Goal: Task Accomplishment & Management: Use online tool/utility

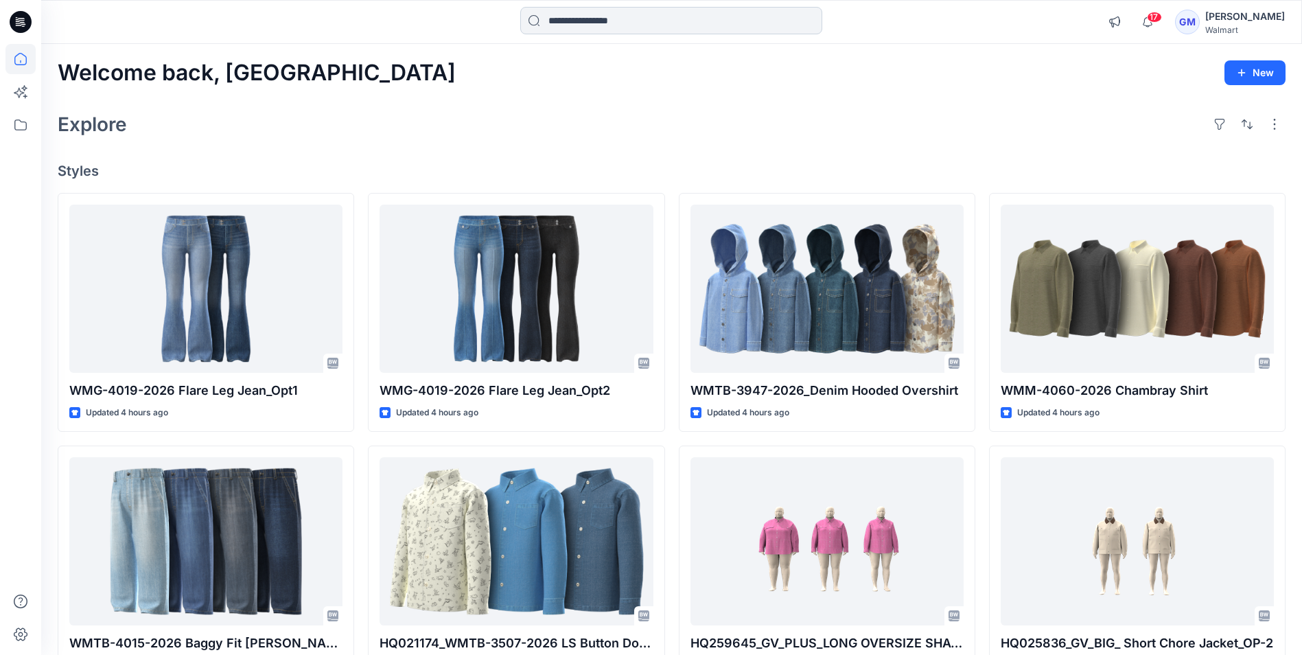
click at [642, 15] on input at bounding box center [671, 20] width 302 height 27
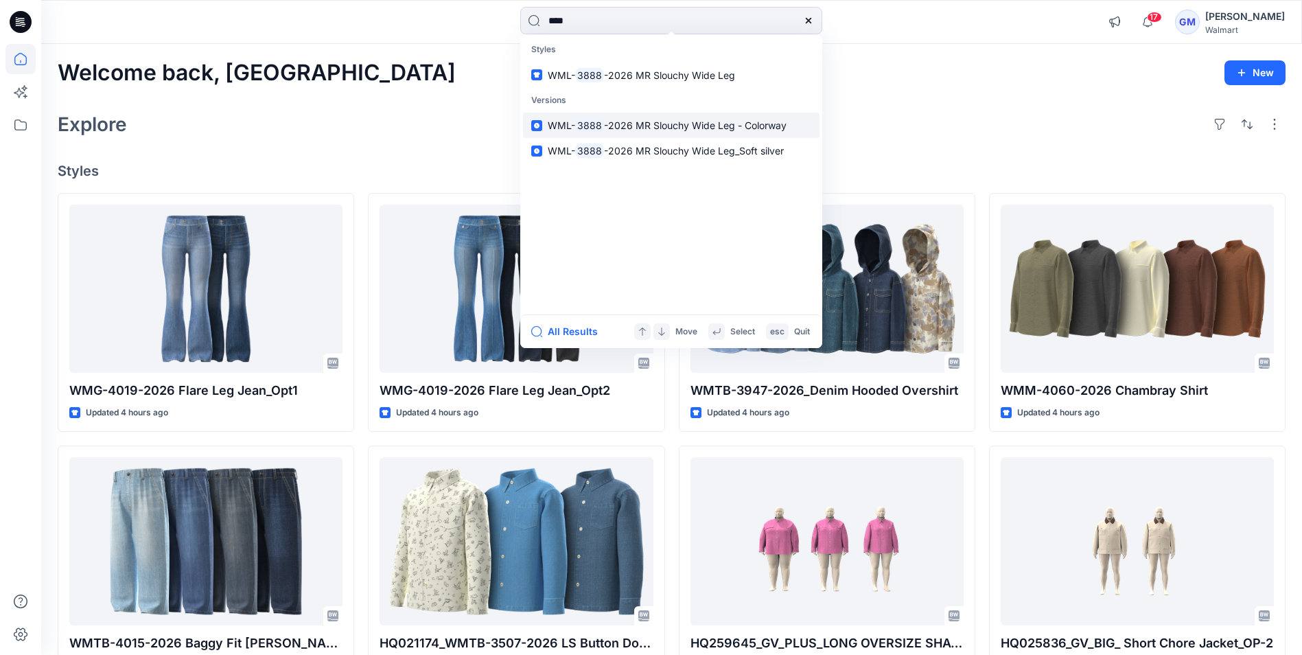
type input "****"
click at [675, 127] on span "-2026 MR Slouchy Wide Leg - Colorway" at bounding box center [695, 125] width 183 height 12
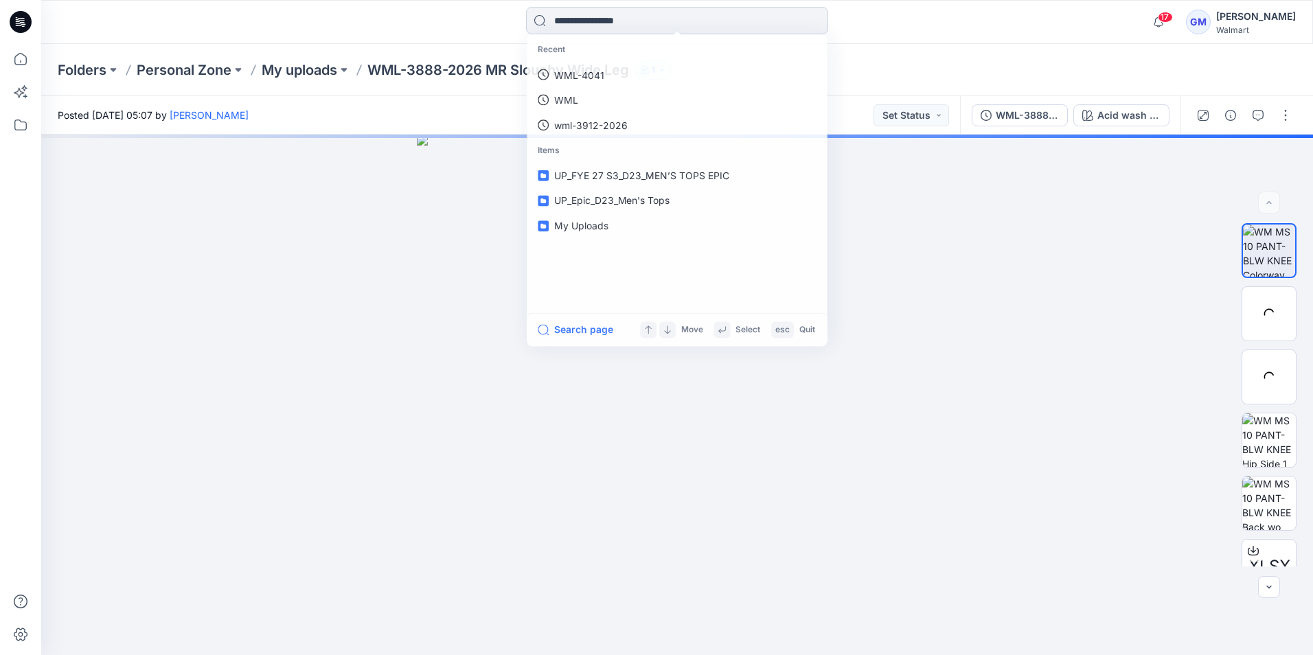
click at [626, 19] on input at bounding box center [677, 20] width 302 height 27
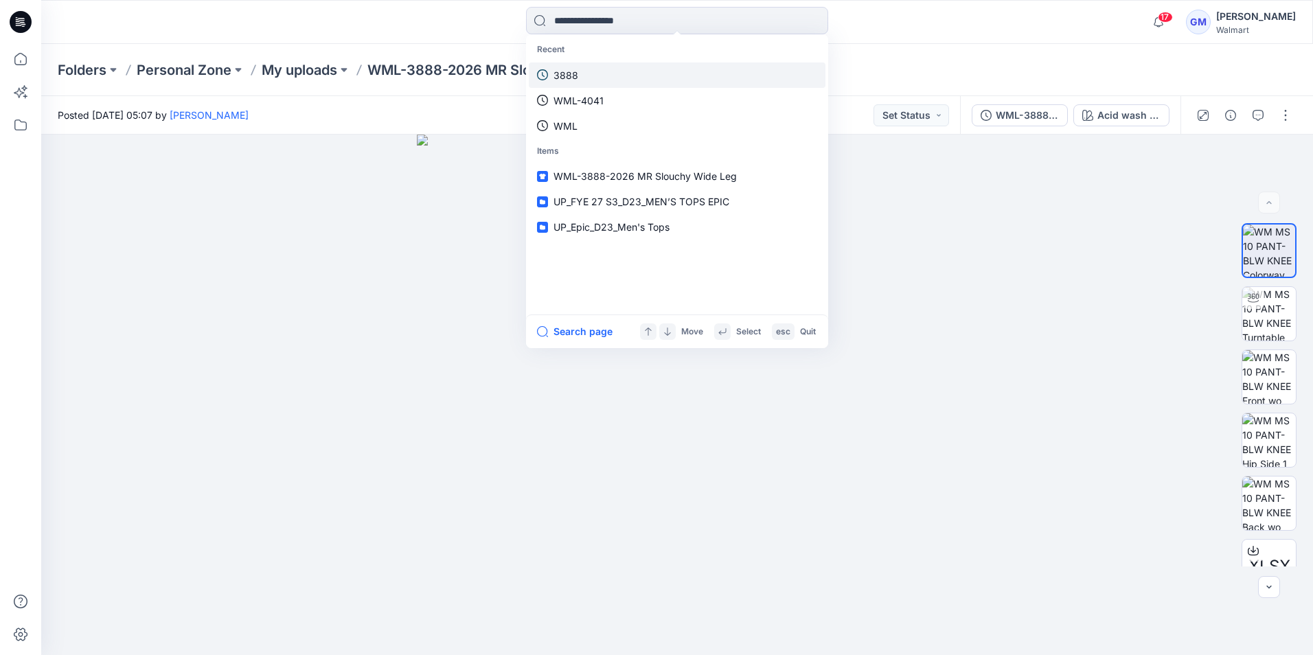
click at [604, 76] on link "3888" at bounding box center [677, 74] width 297 height 25
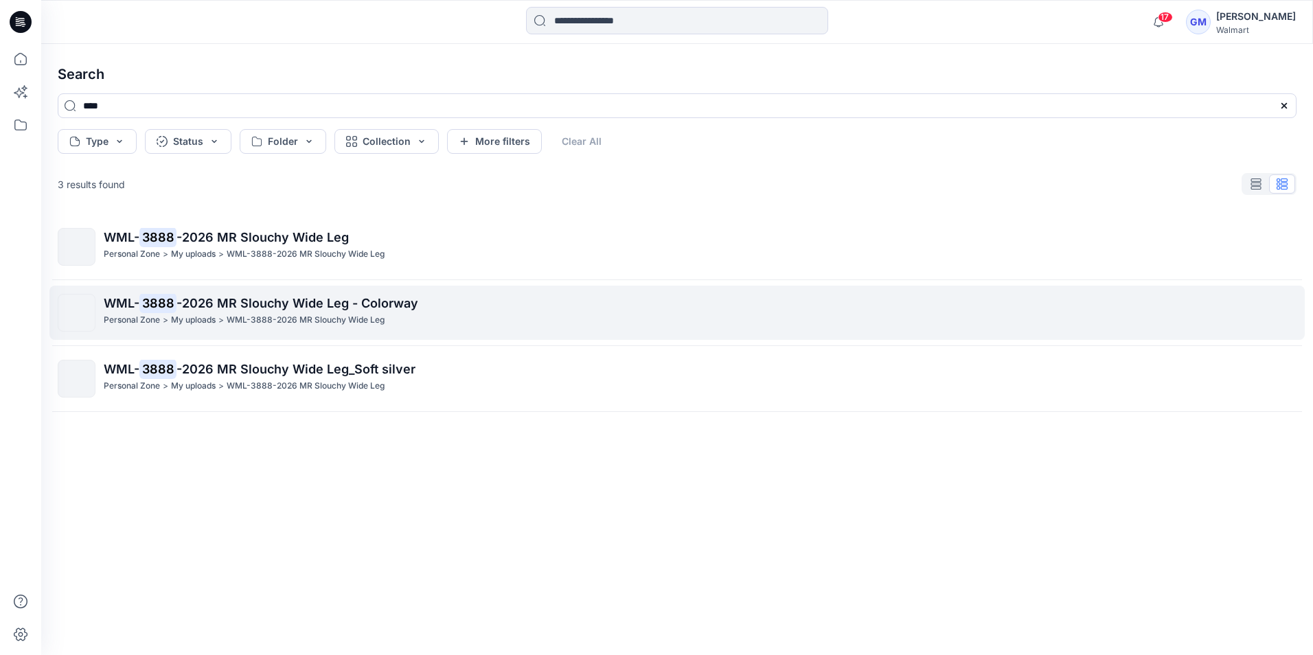
click at [215, 310] on p "WML- 3888 -2026 MR Slouchy Wide Leg - Colorway" at bounding box center [700, 303] width 1192 height 19
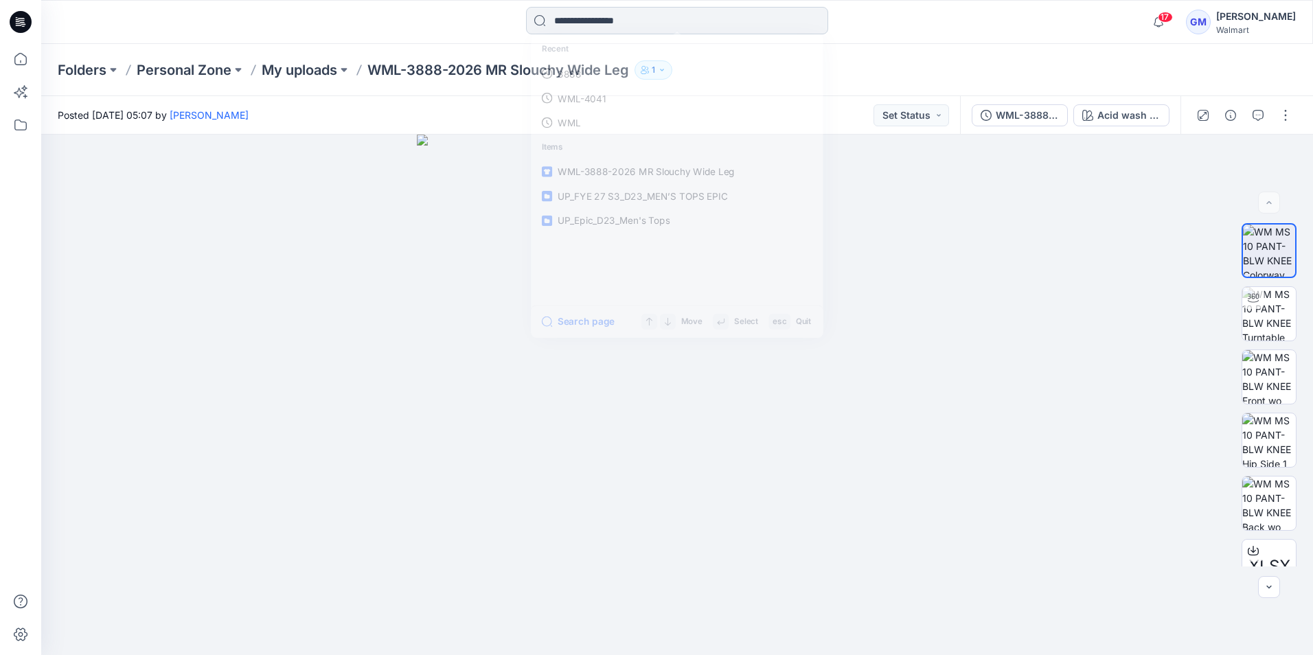
click at [748, 24] on input at bounding box center [677, 20] width 302 height 27
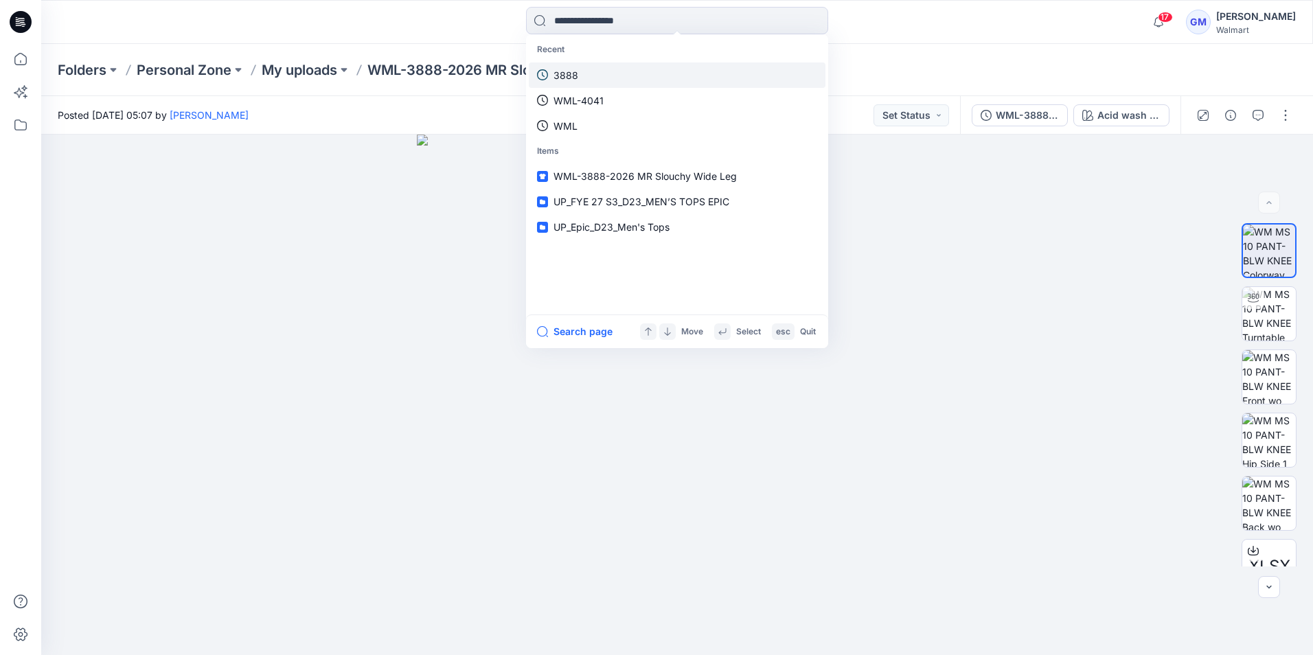
click at [557, 70] on p "3888" at bounding box center [565, 75] width 25 height 14
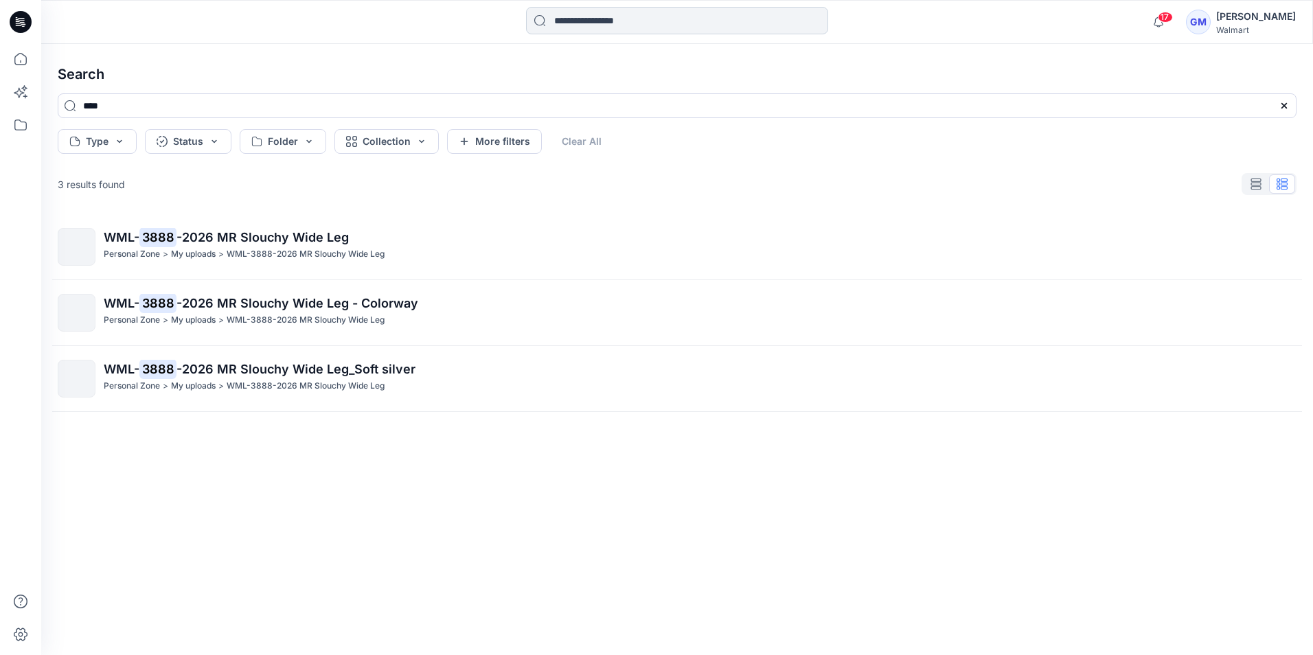
click at [660, 20] on input at bounding box center [677, 20] width 302 height 27
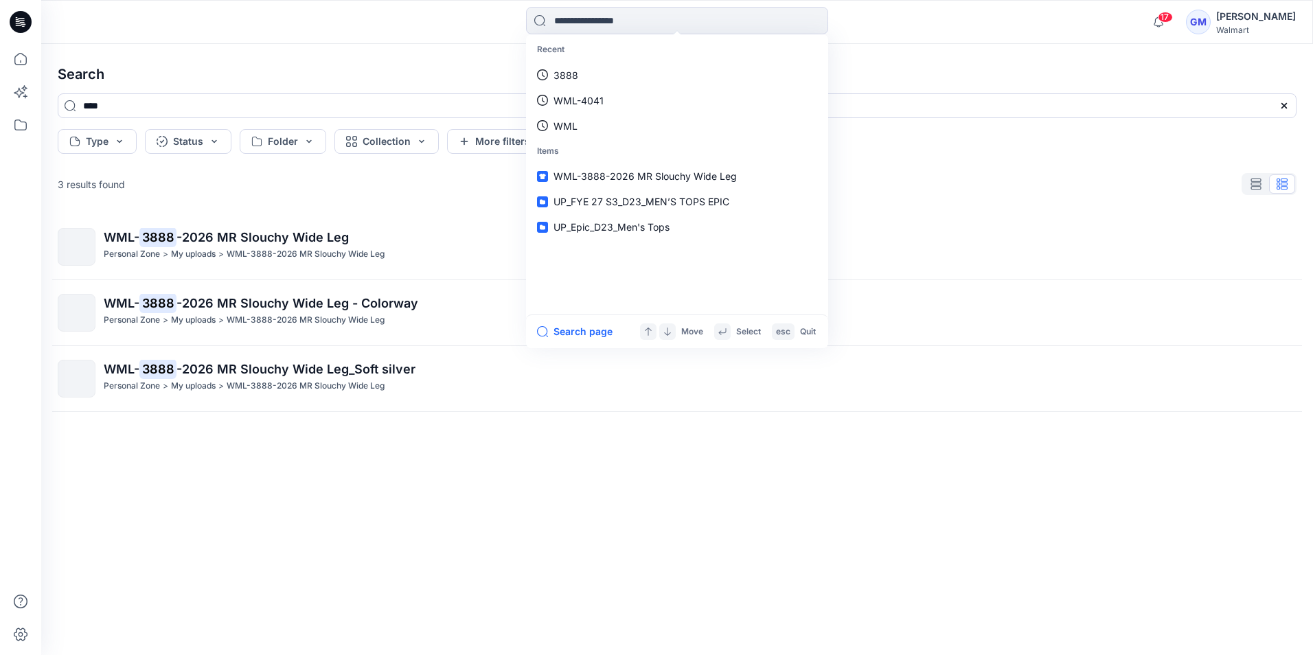
click at [682, 547] on div "WML- 3888 -2026 MR Slouchy Wide Leg Personal Zone > My uploads > WML-3888-2026 …" at bounding box center [677, 412] width 1260 height 397
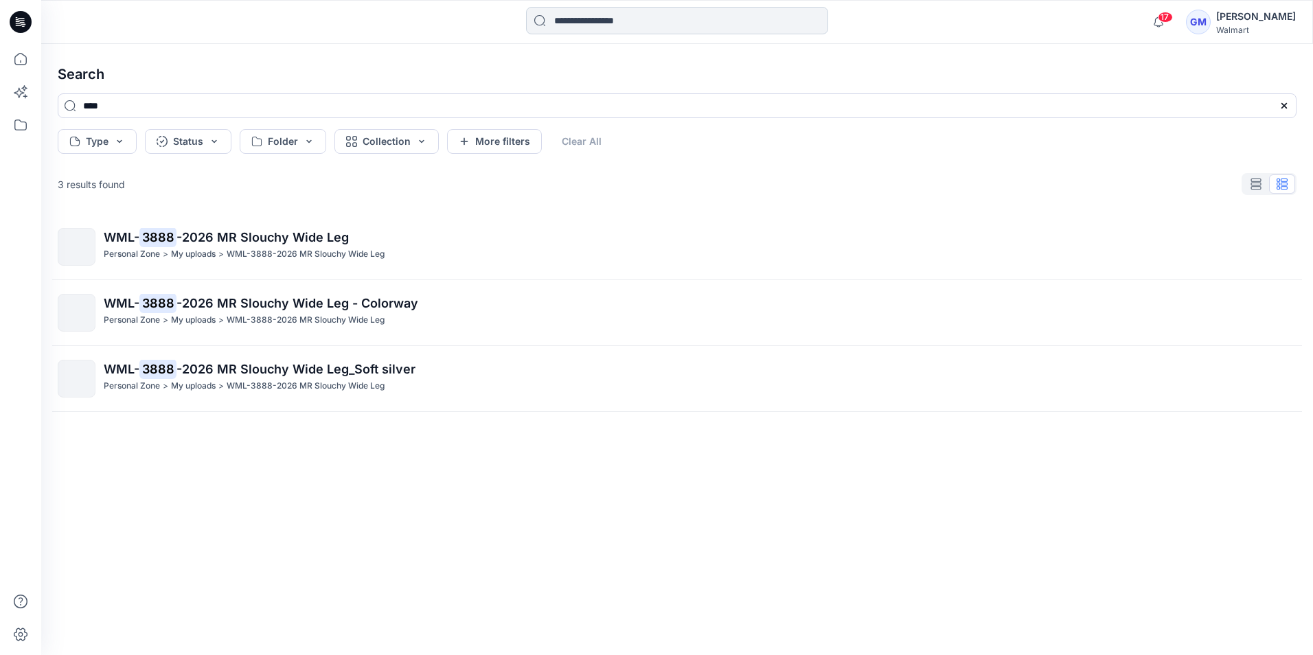
click at [647, 21] on input at bounding box center [677, 20] width 302 height 27
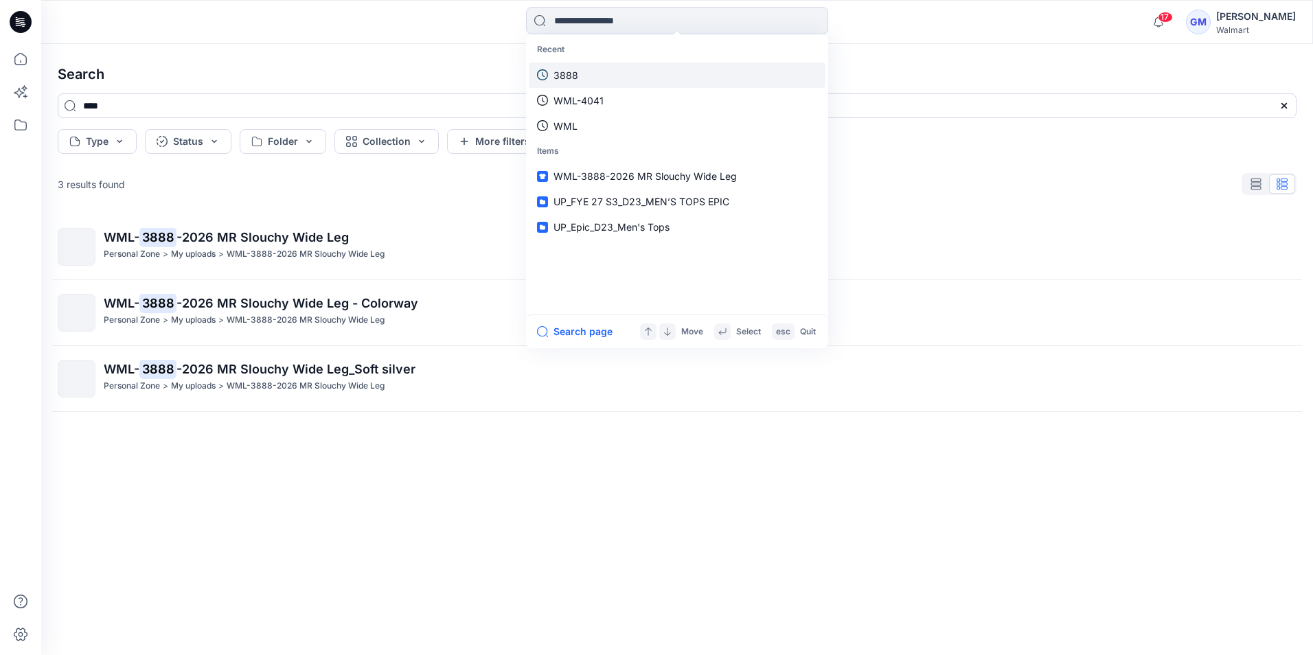
click at [578, 79] on link "3888" at bounding box center [677, 74] width 297 height 25
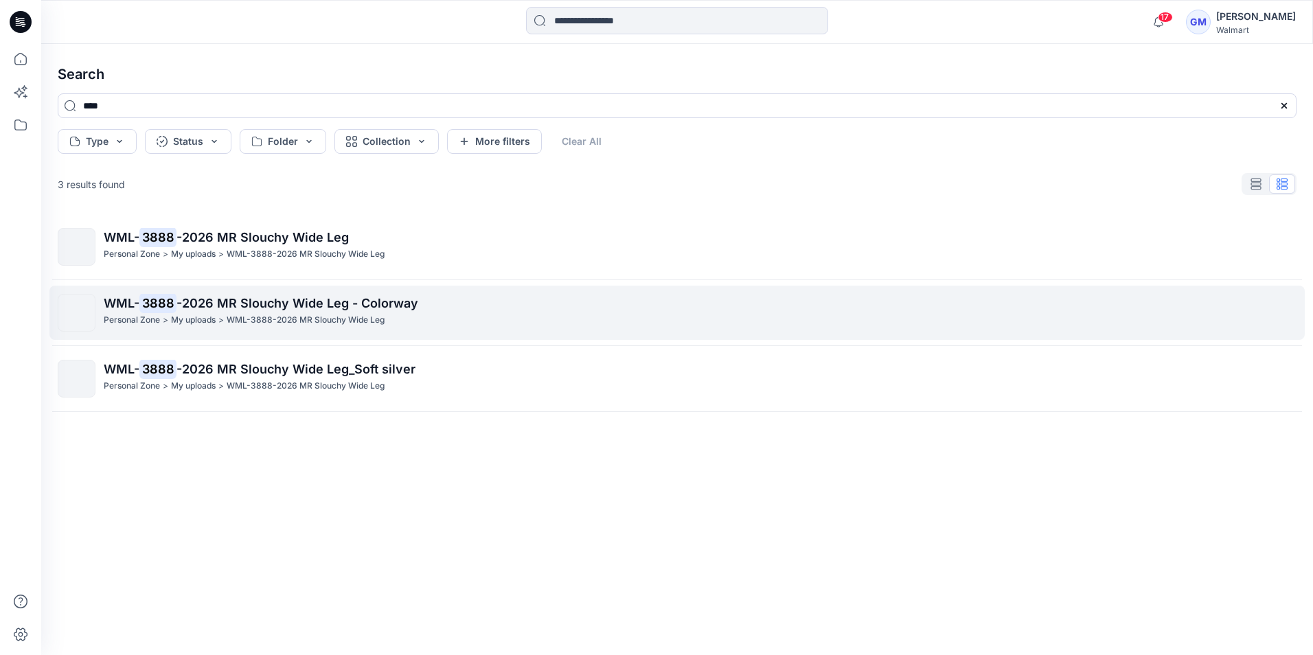
click at [238, 307] on span "-2026 MR Slouchy Wide Leg - Colorway" at bounding box center [297, 303] width 242 height 14
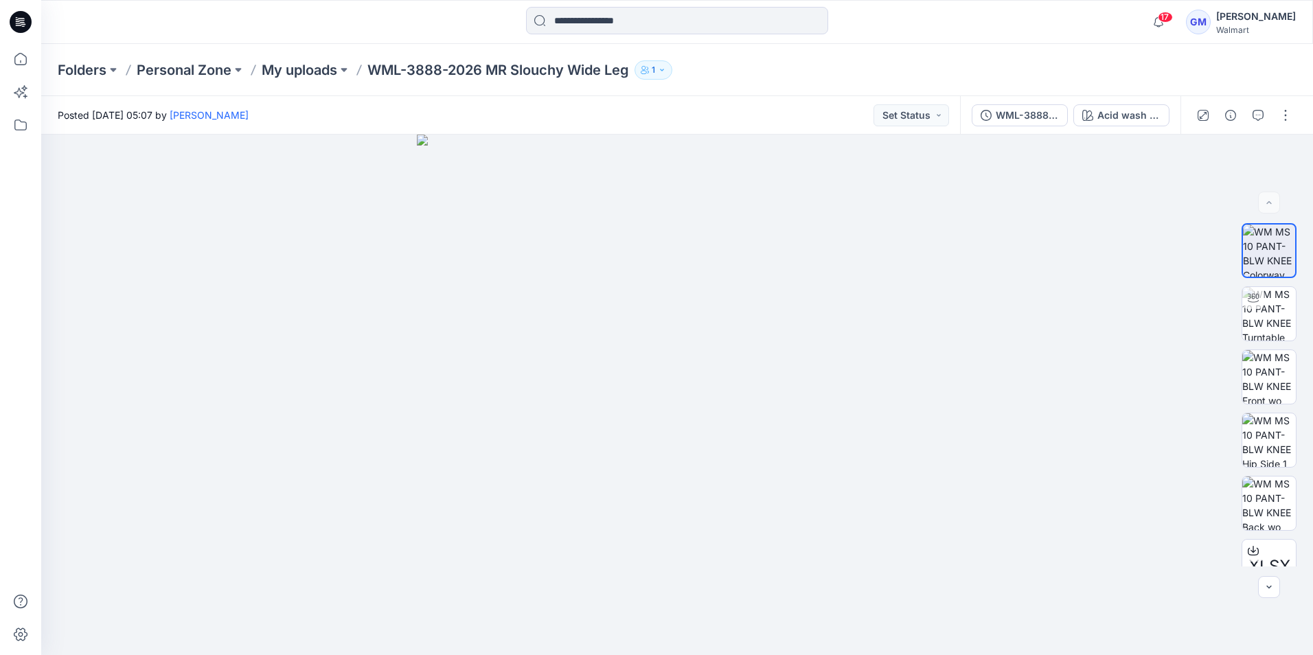
click at [29, 18] on icon at bounding box center [21, 22] width 22 height 22
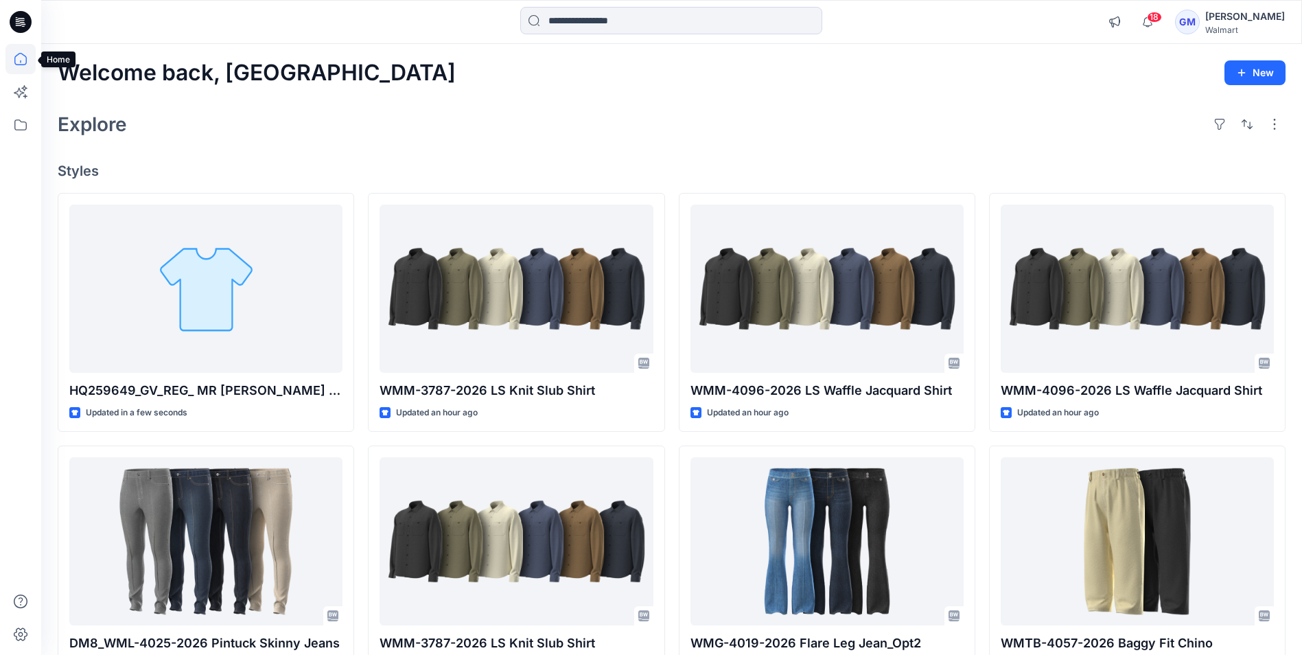
click at [25, 60] on icon at bounding box center [20, 59] width 30 height 30
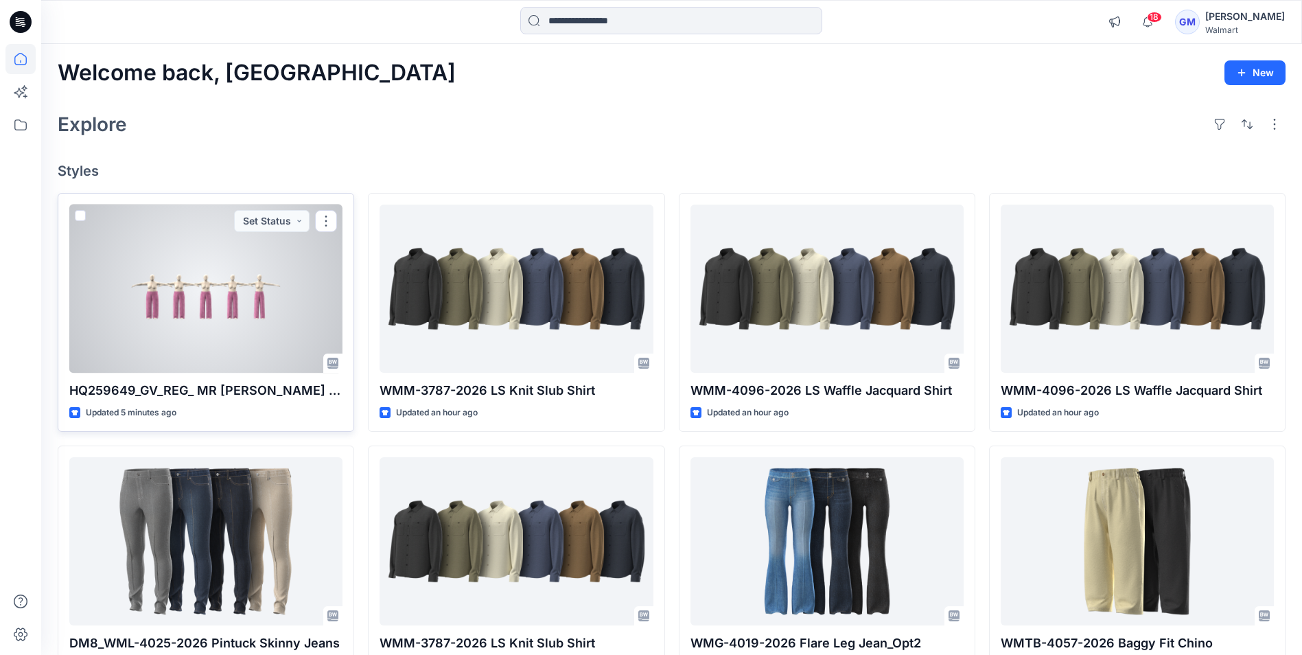
click at [189, 312] on div at bounding box center [205, 289] width 273 height 168
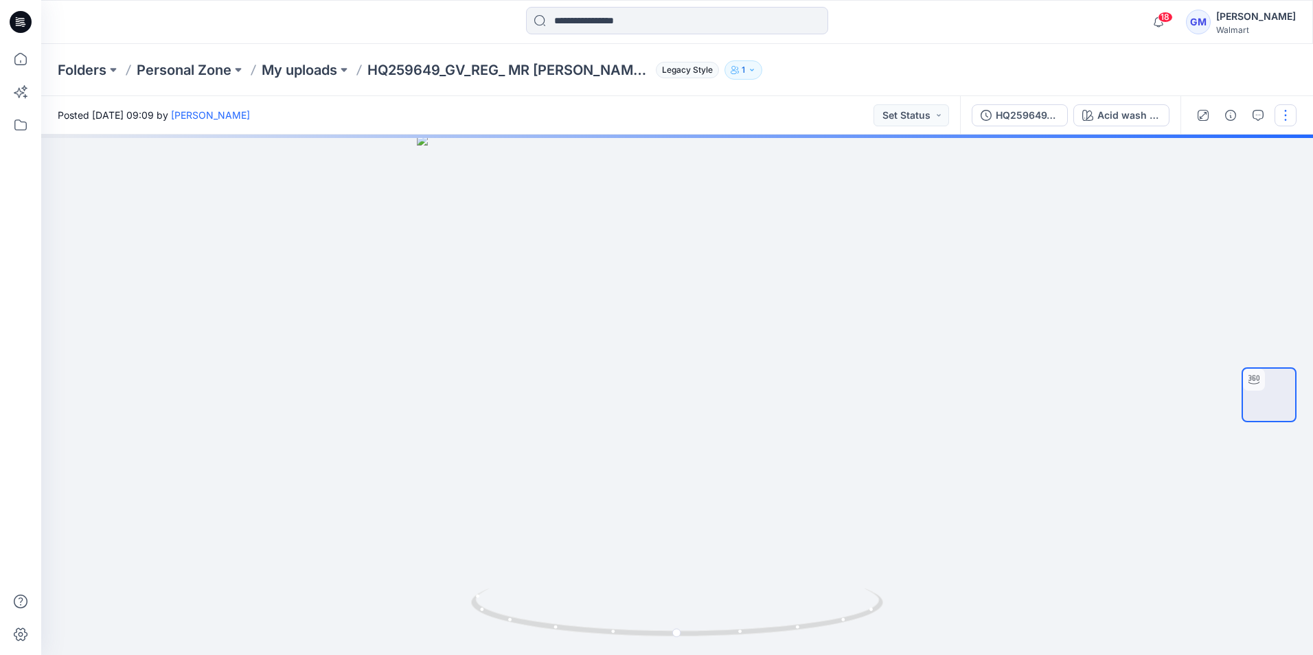
click at [1288, 119] on button "button" at bounding box center [1285, 115] width 22 height 22
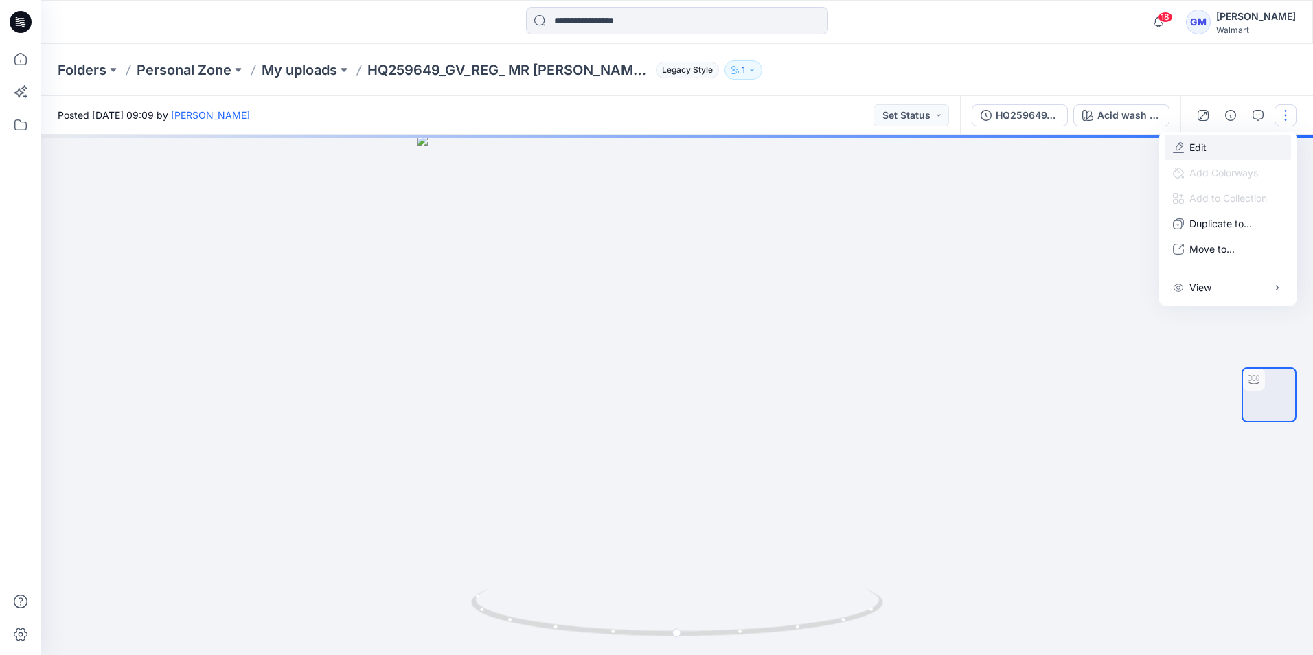
click at [1228, 148] on button "Edit" at bounding box center [1227, 147] width 126 height 25
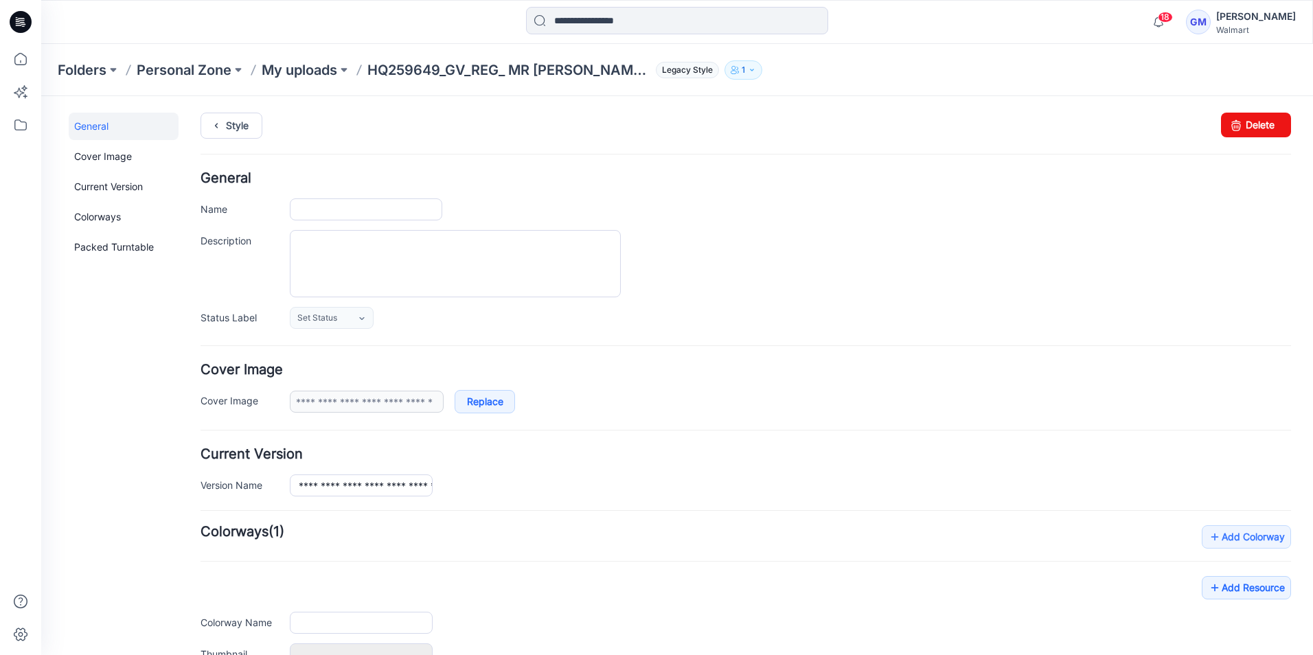
type input "**********"
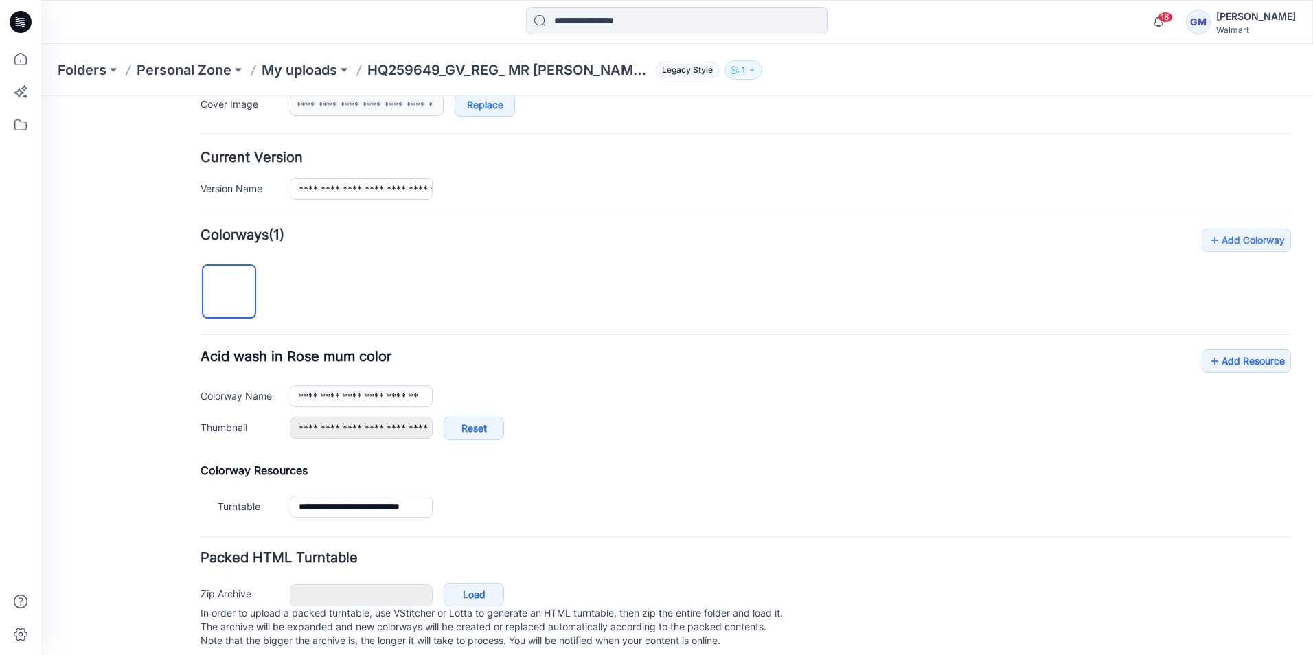
scroll to position [321, 0]
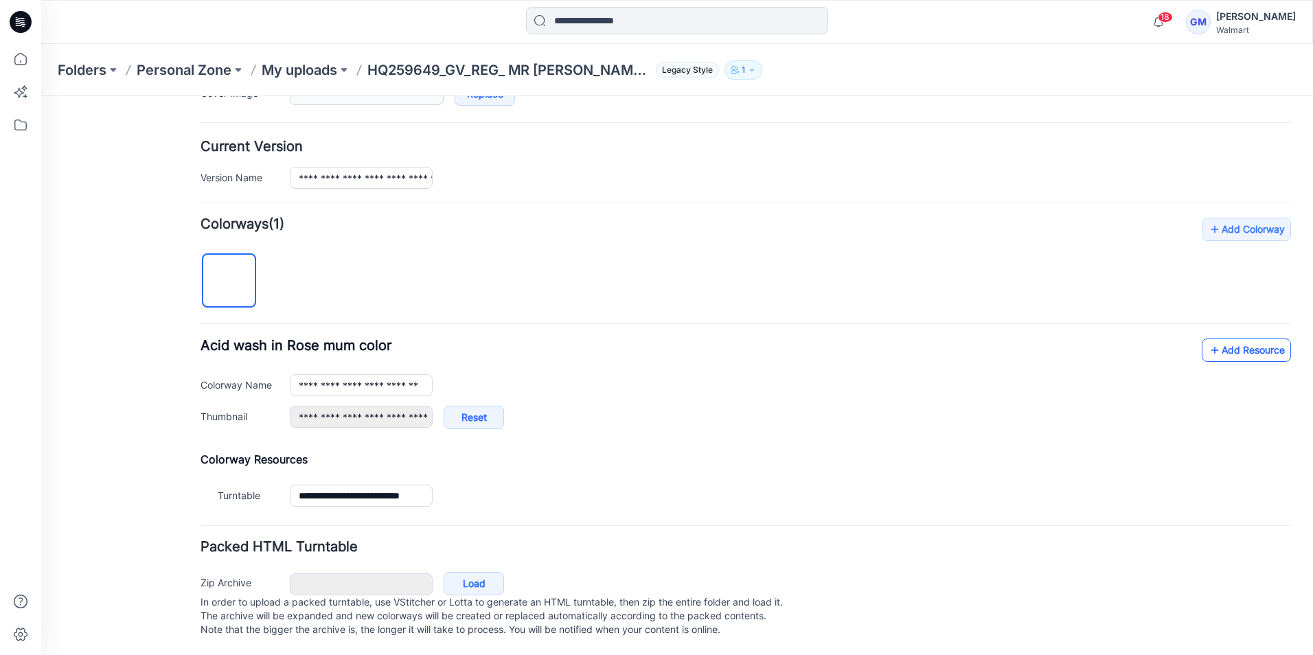
click at [1207, 339] on icon at bounding box center [1214, 350] width 14 height 22
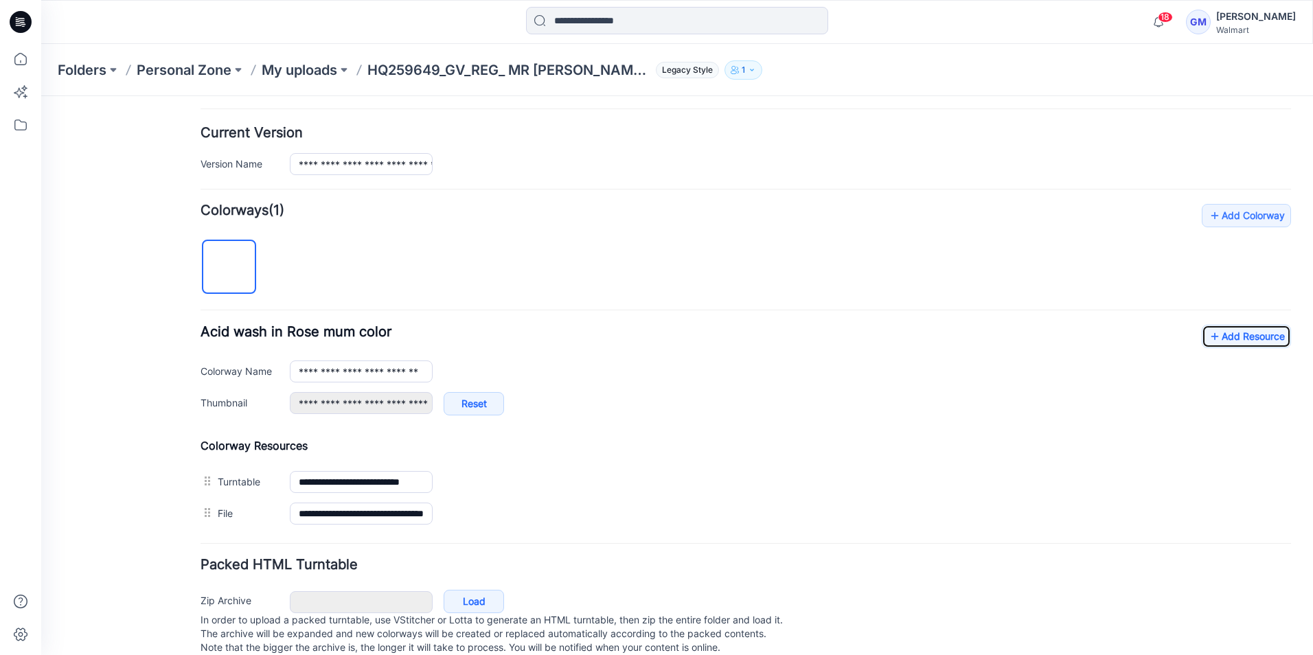
scroll to position [0, 0]
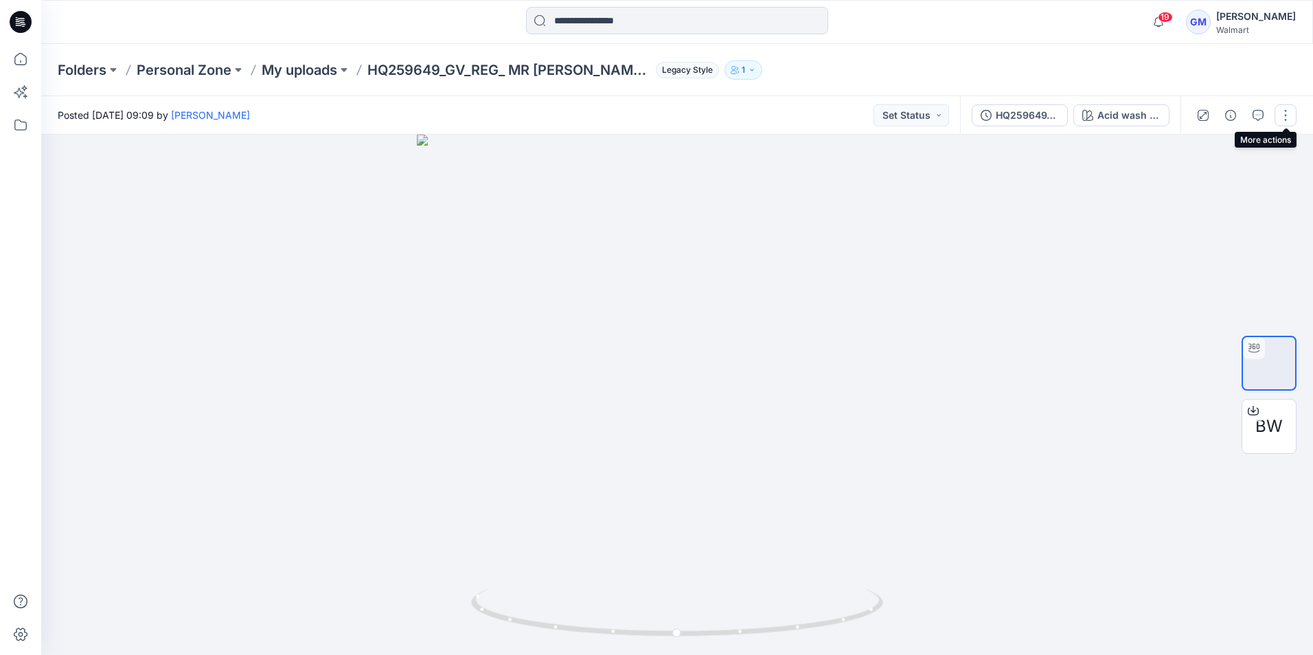
click at [1288, 122] on button "button" at bounding box center [1285, 115] width 22 height 22
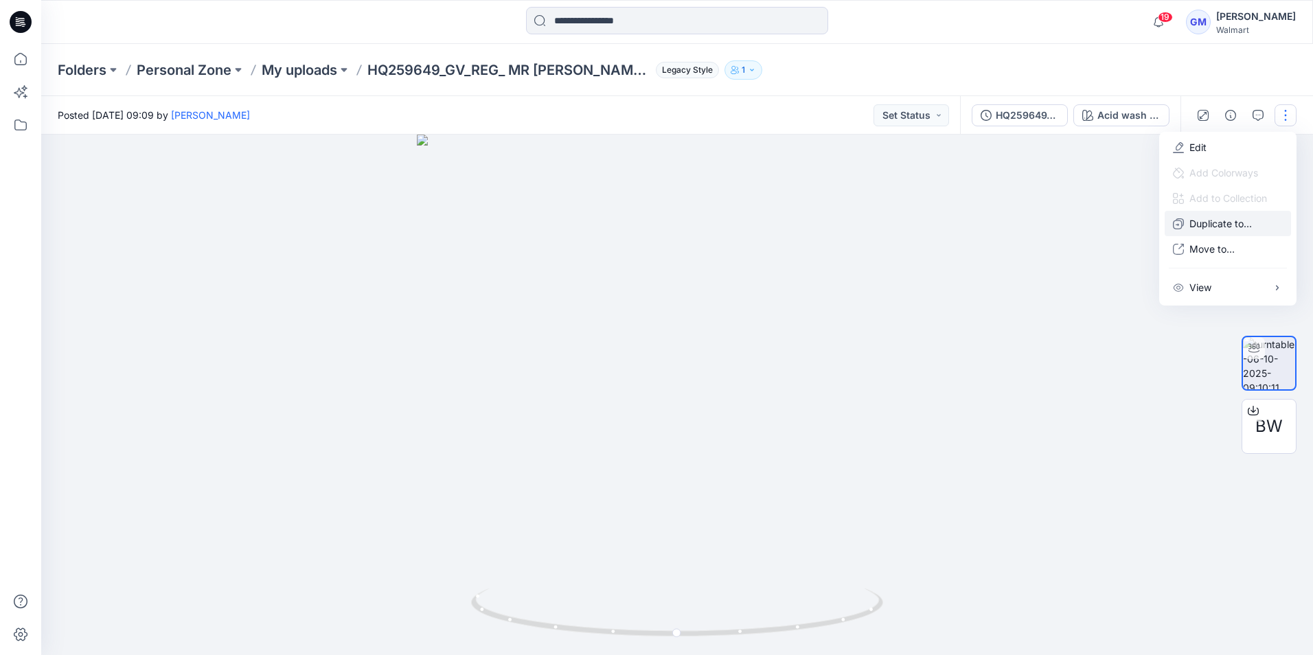
click at [1236, 225] on p "Duplicate to..." at bounding box center [1220, 223] width 62 height 14
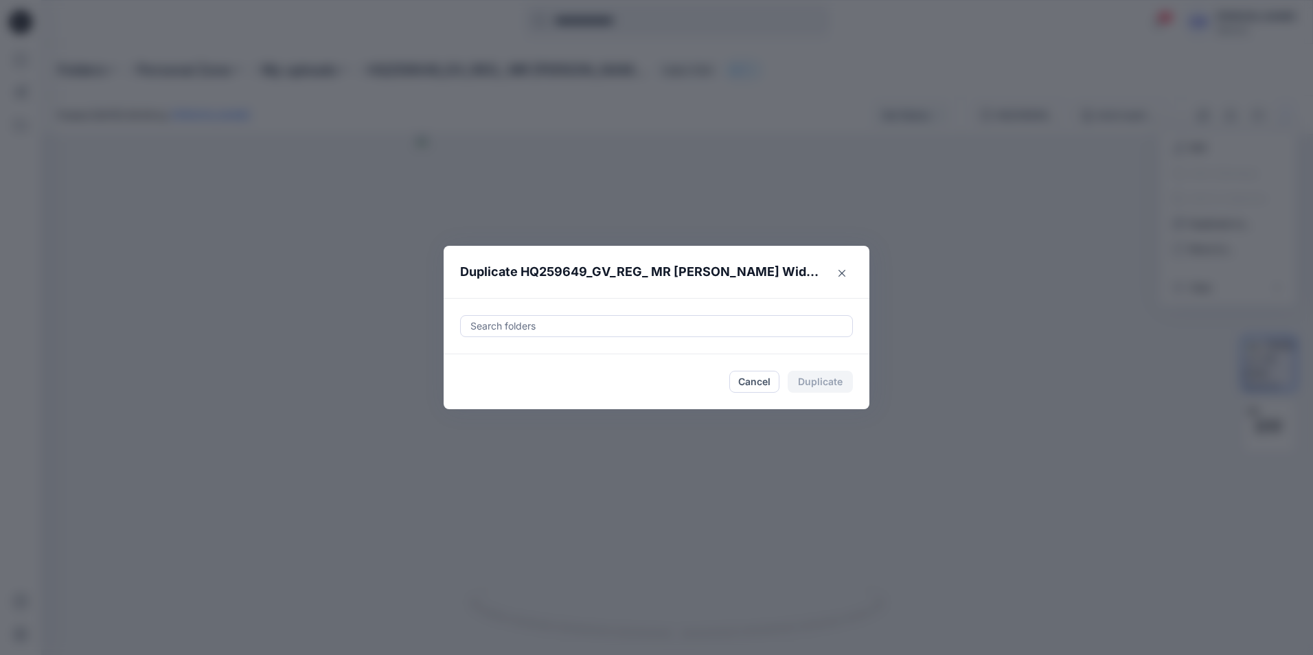
click at [565, 330] on div at bounding box center [656, 326] width 375 height 16
drag, startPoint x: 565, startPoint y: 330, endPoint x: 502, endPoint y: 327, distance: 63.2
click at [502, 327] on div at bounding box center [656, 326] width 375 height 16
click at [466, 326] on div "Search folders" at bounding box center [656, 326] width 391 height 21
paste input "**********"
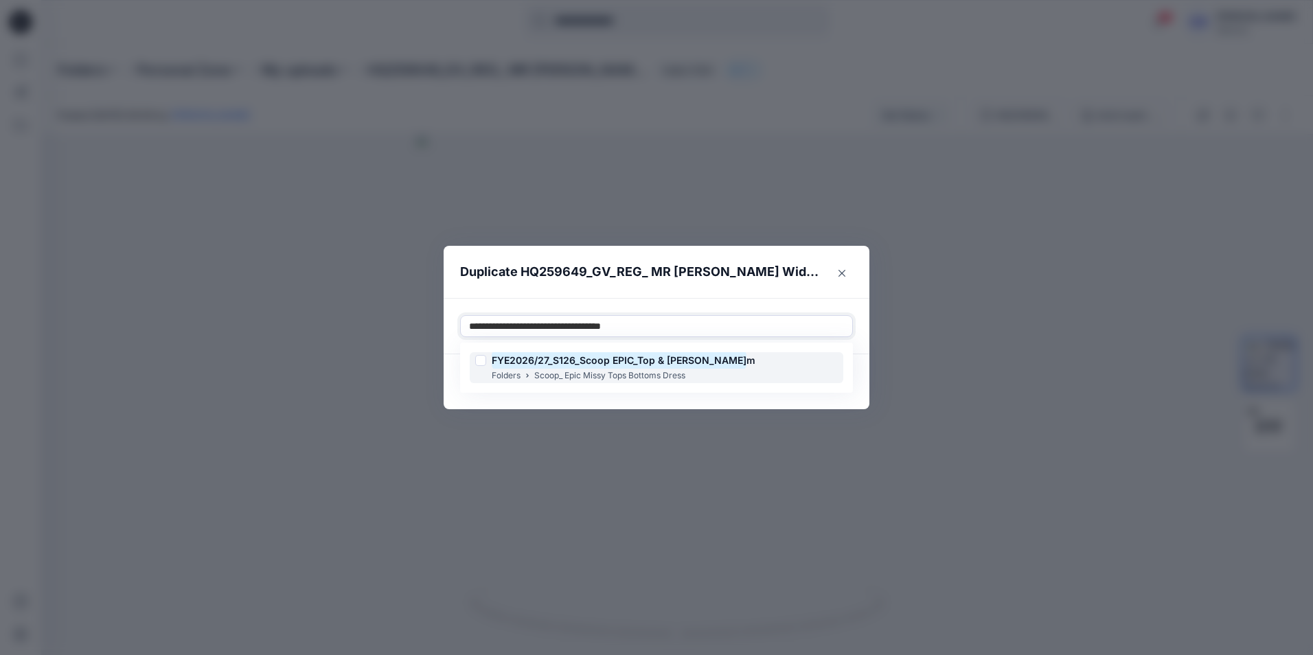
click at [480, 362] on div at bounding box center [480, 360] width 11 height 11
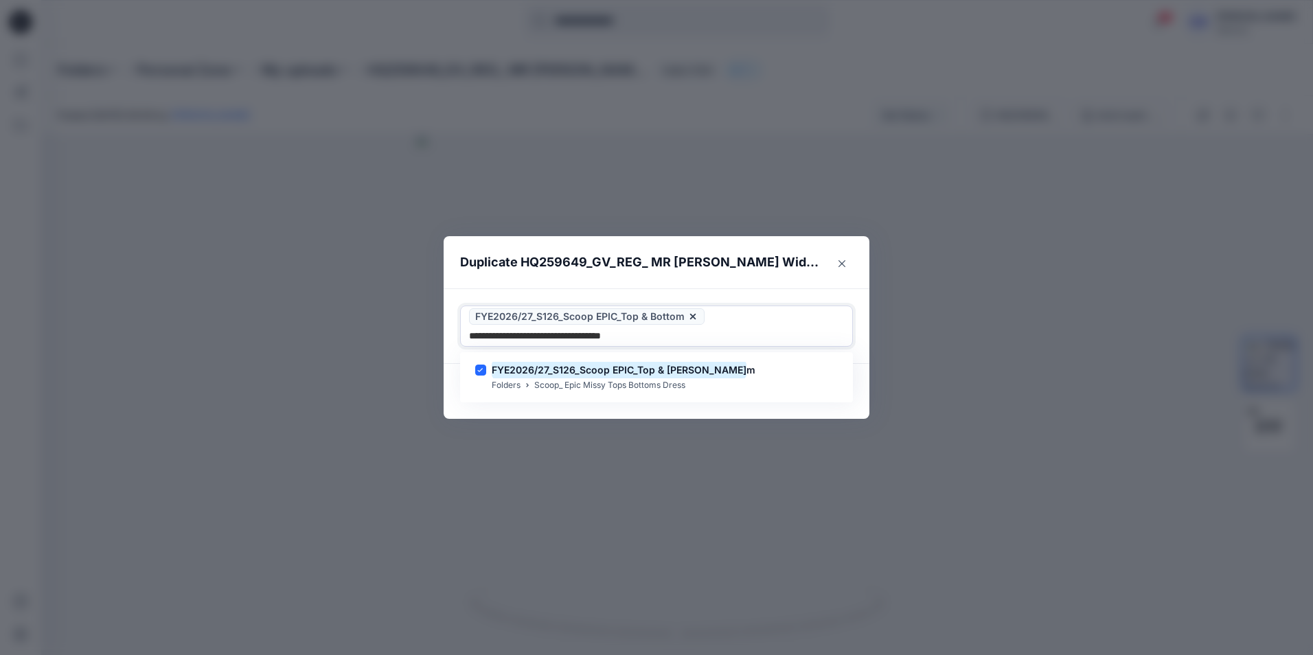
type input "**********"
click at [460, 409] on div "Duplicate HQ259649_GV_REG_ MR Slouchy Wide Leg Use Up and Down to choose option…" at bounding box center [656, 327] width 1313 height 655
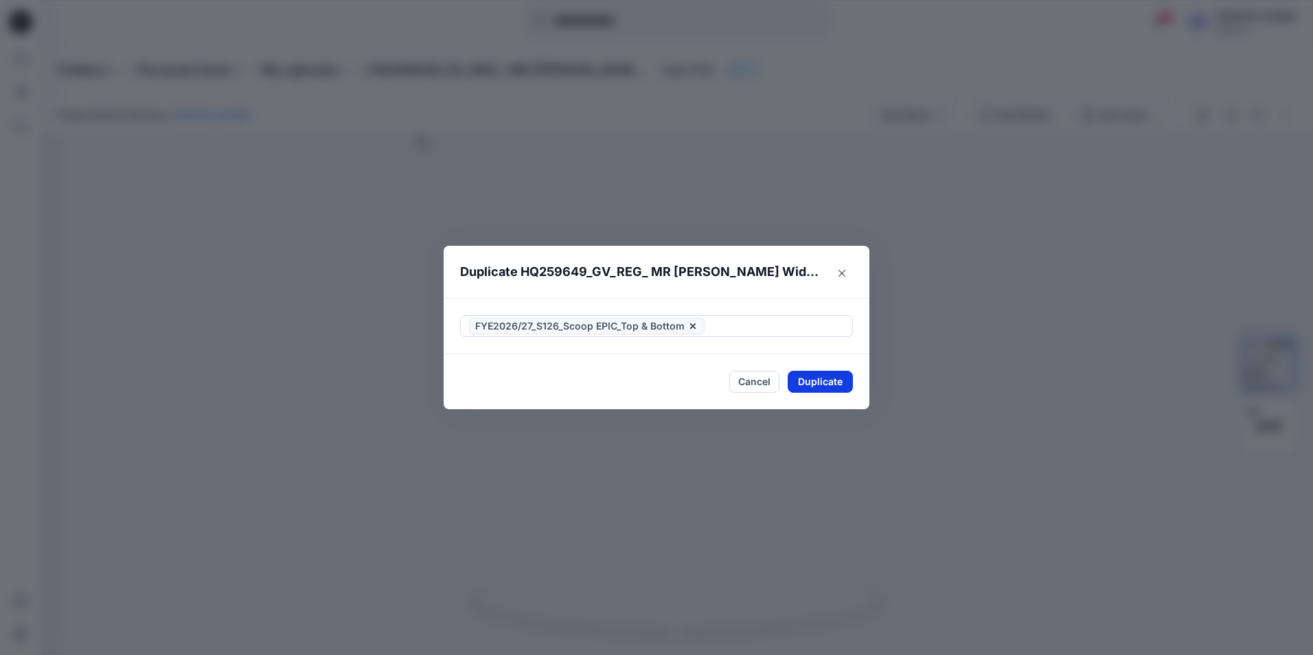
click at [831, 379] on button "Duplicate" at bounding box center [819, 382] width 65 height 22
click at [839, 381] on button "Close" at bounding box center [830, 382] width 45 height 22
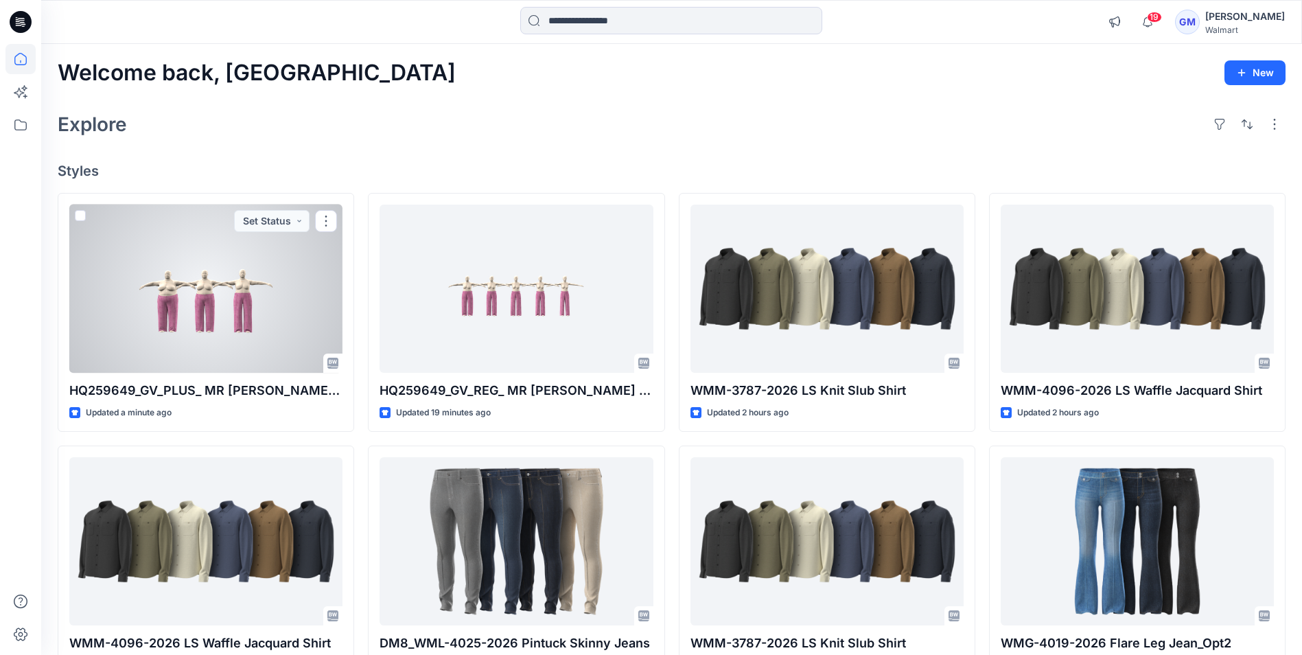
click at [200, 301] on div at bounding box center [205, 289] width 273 height 168
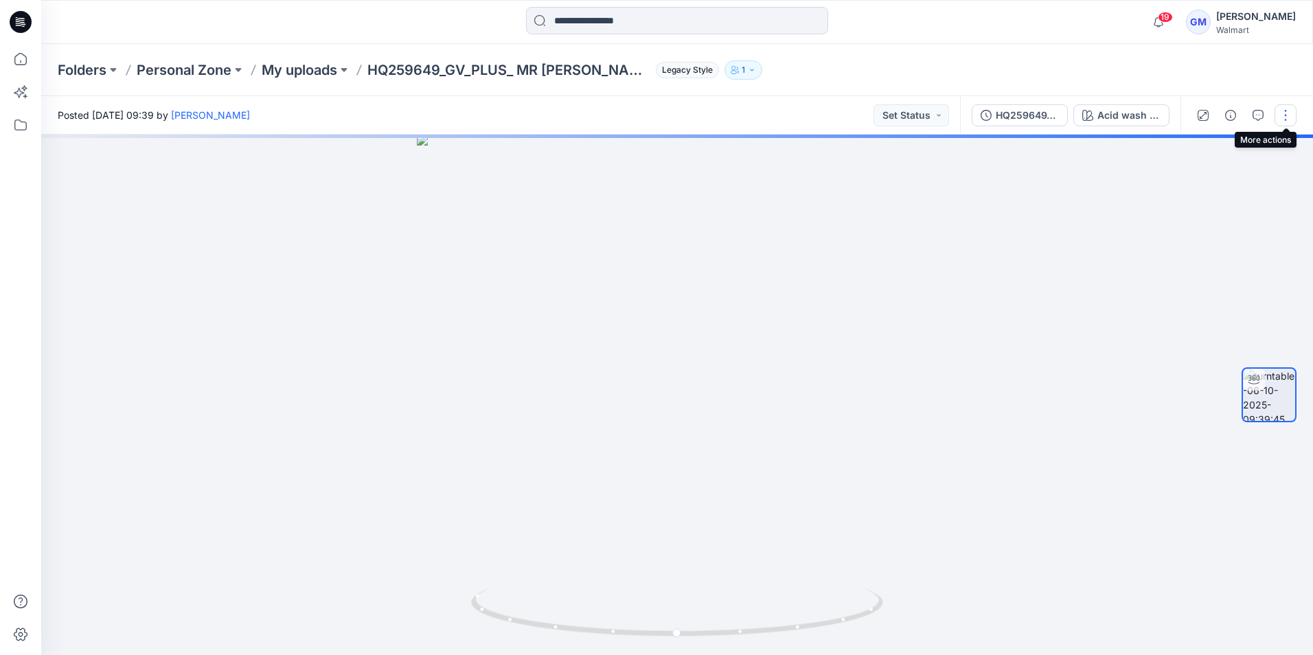
click at [1285, 111] on button "button" at bounding box center [1285, 115] width 22 height 22
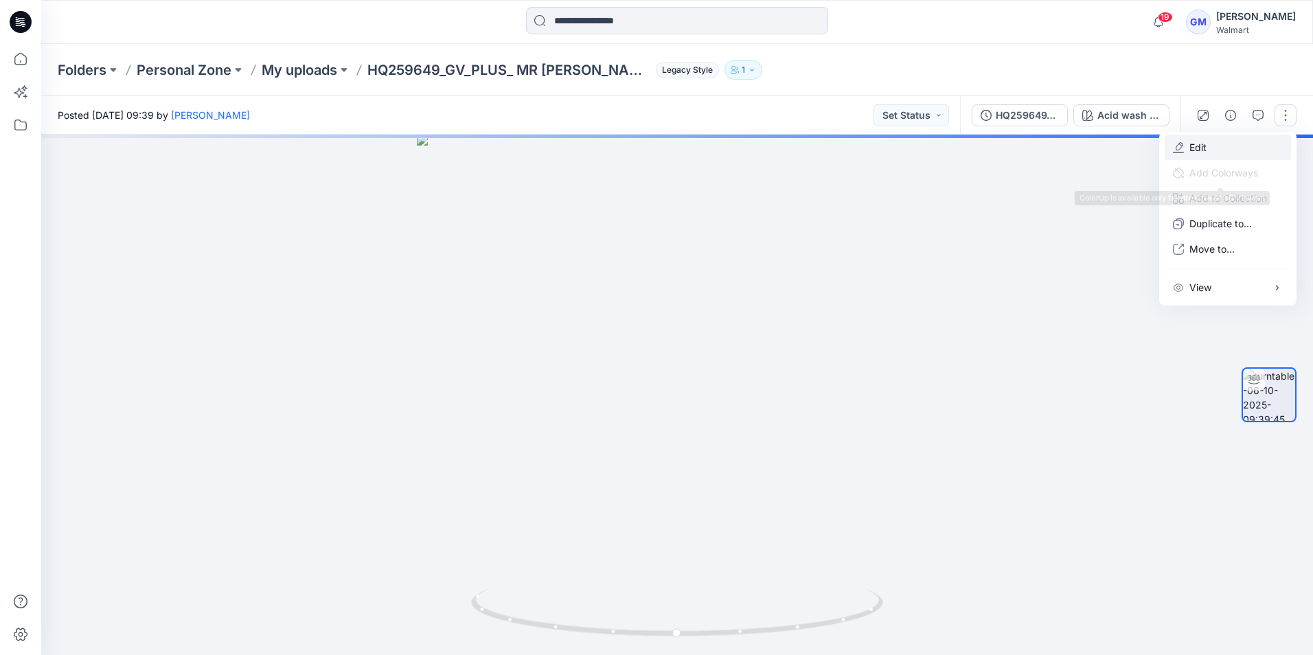
click at [1204, 146] on p "Edit" at bounding box center [1197, 147] width 17 height 14
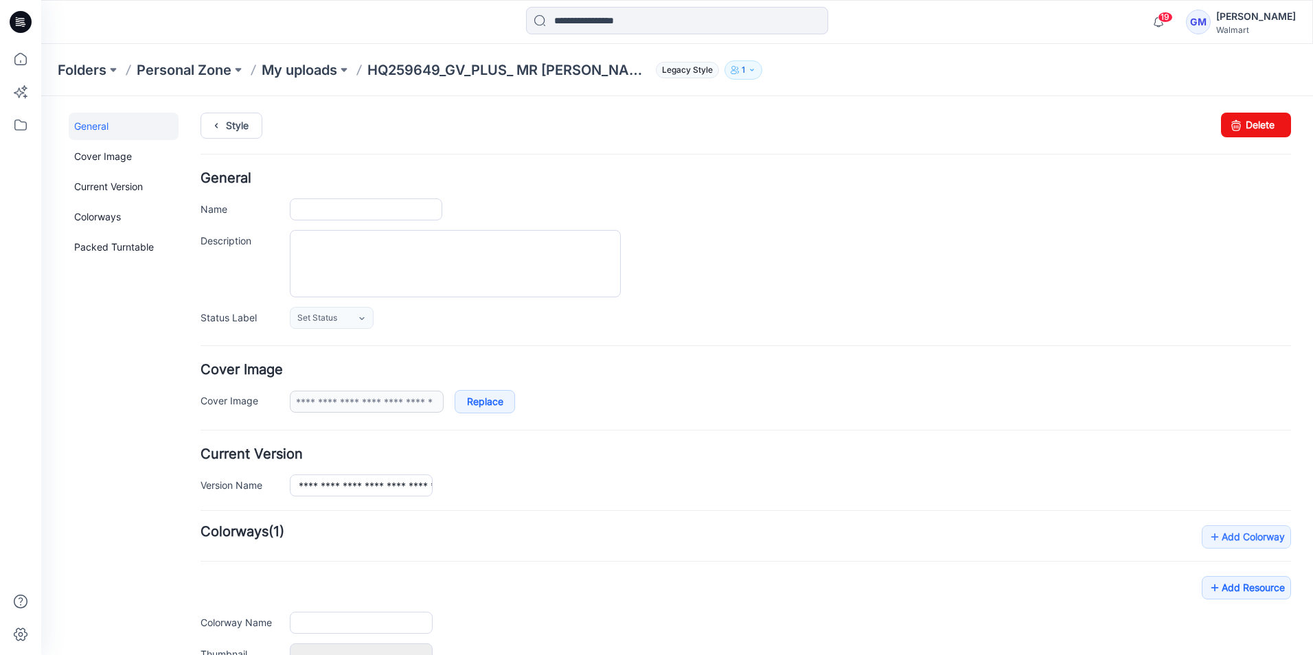
type input "**********"
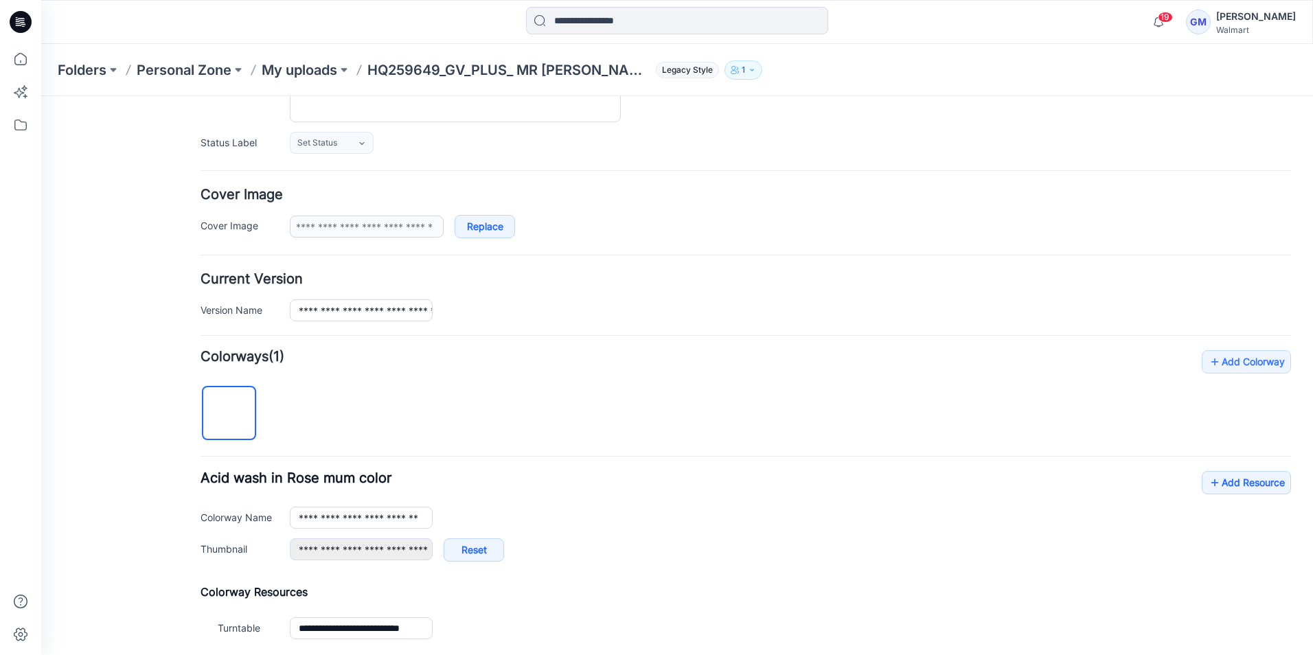
scroll to position [321, 0]
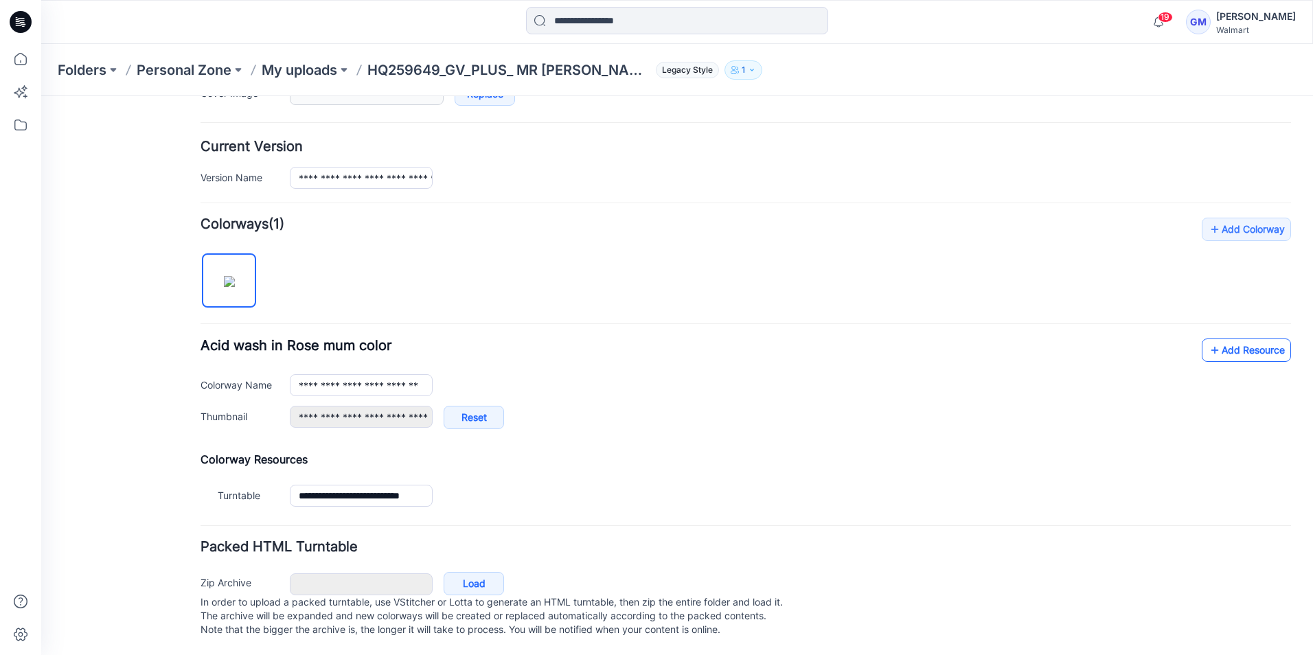
click at [1207, 339] on icon at bounding box center [1214, 350] width 14 height 22
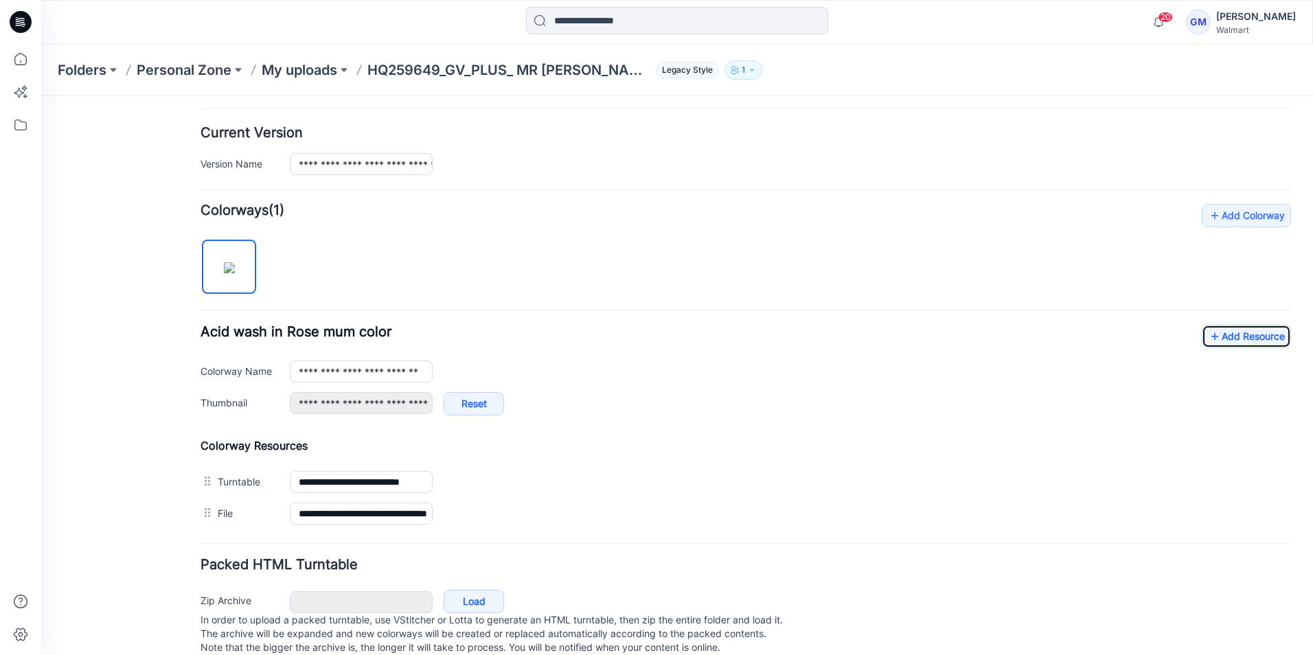
scroll to position [0, 0]
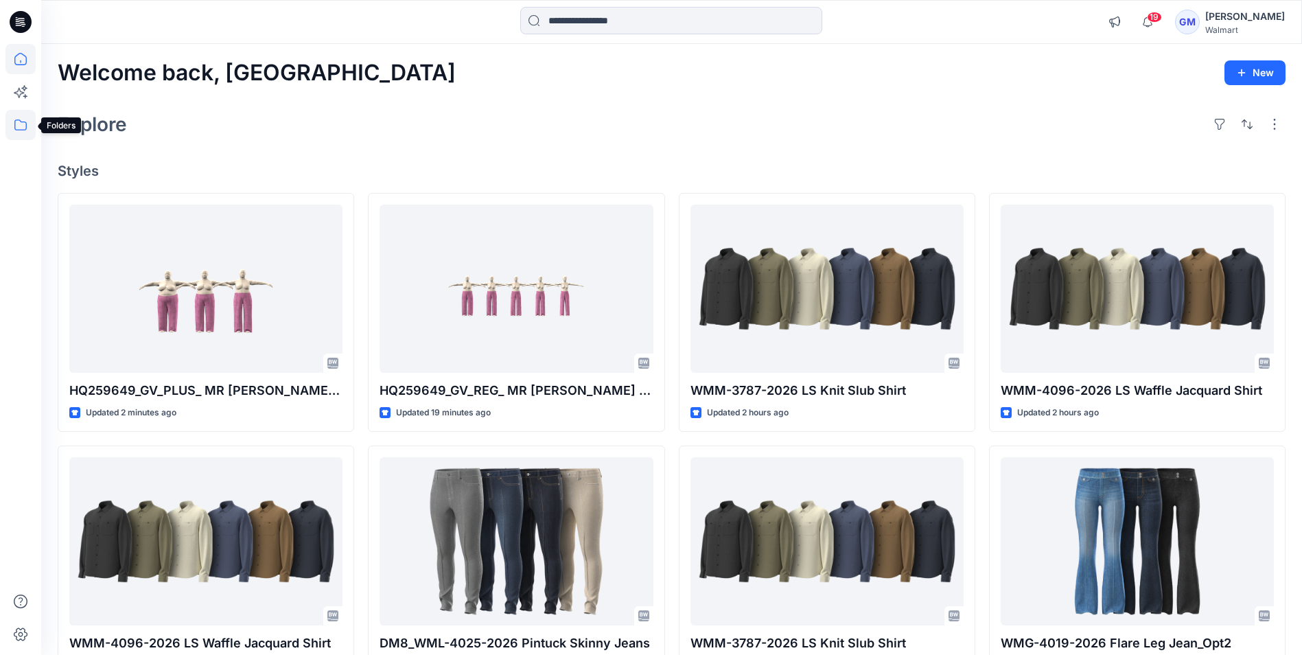
click at [21, 130] on icon at bounding box center [20, 124] width 12 height 11
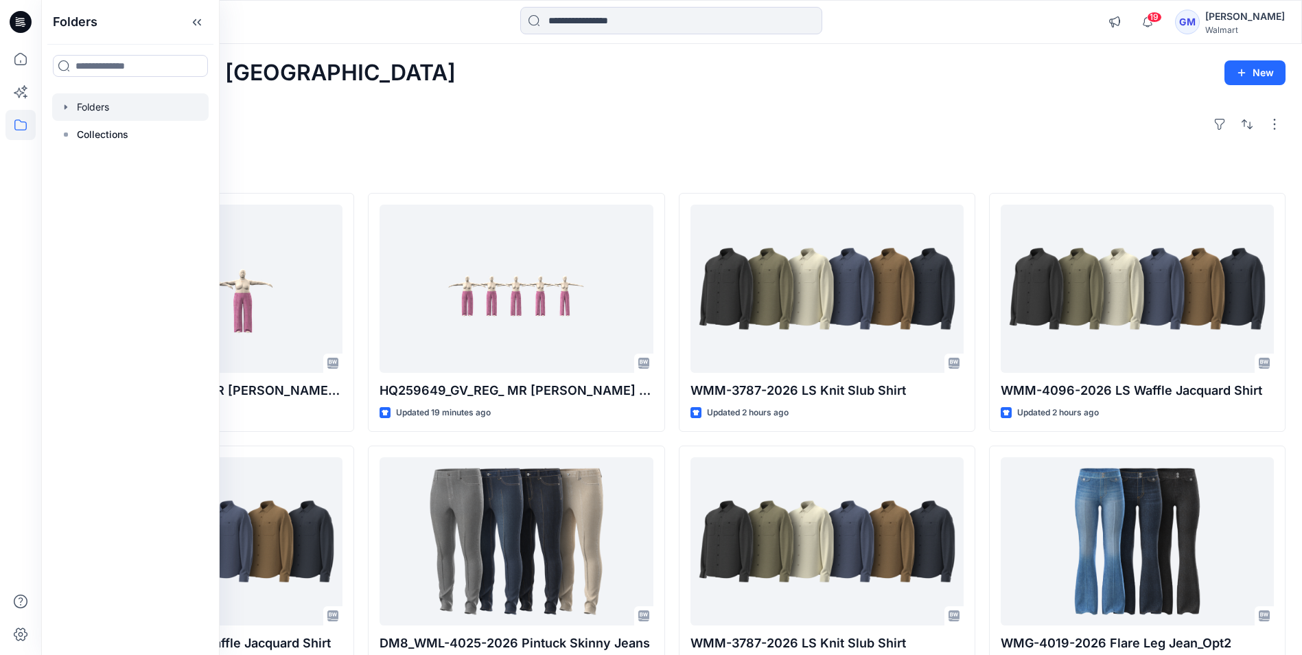
click at [95, 109] on div at bounding box center [130, 106] width 157 height 27
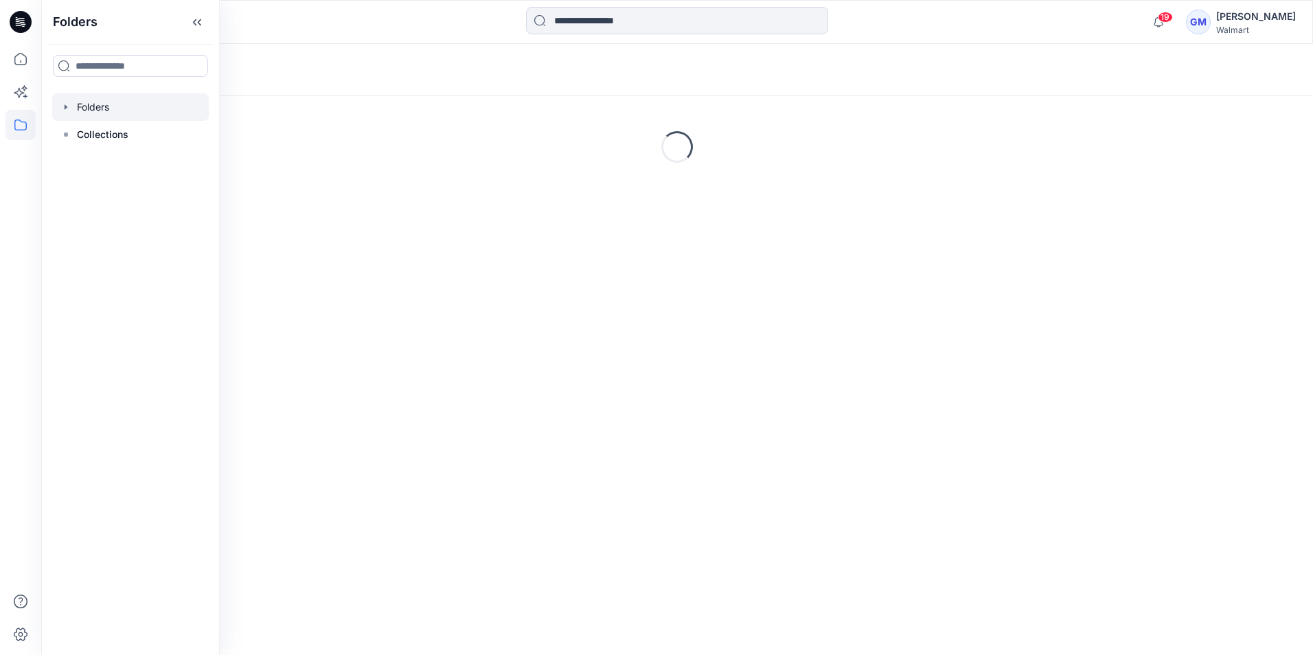
click at [67, 108] on icon "button" at bounding box center [65, 107] width 11 height 11
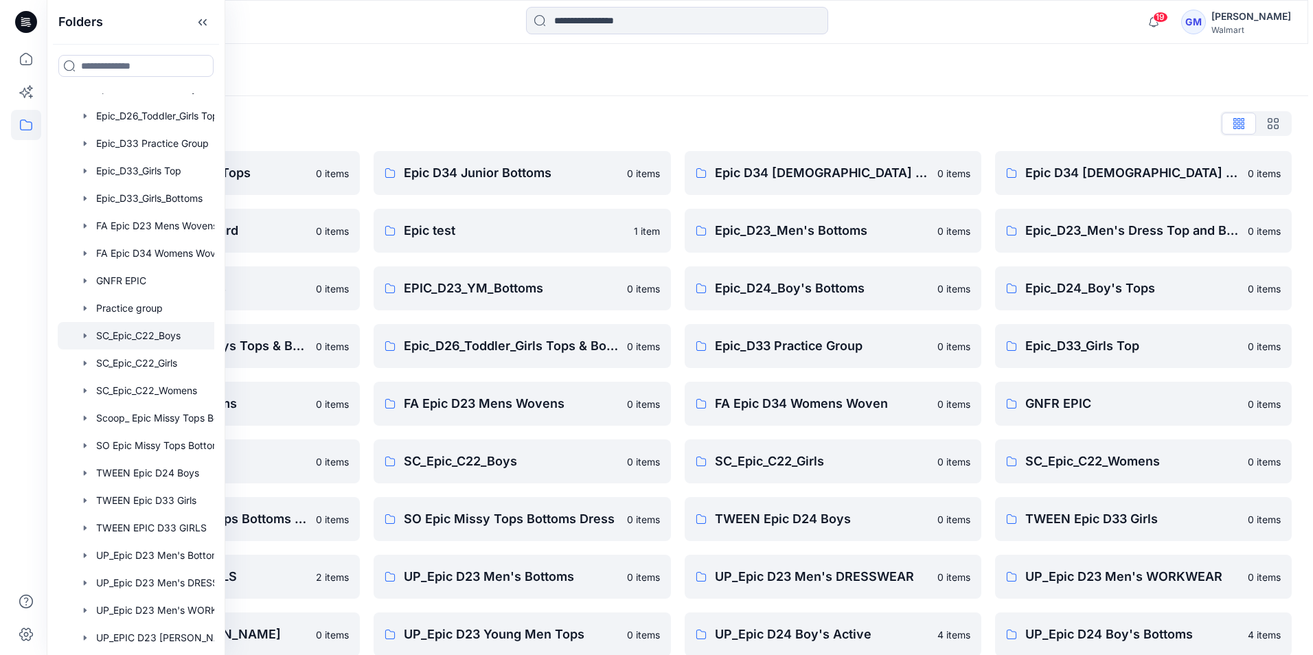
scroll to position [412, 0]
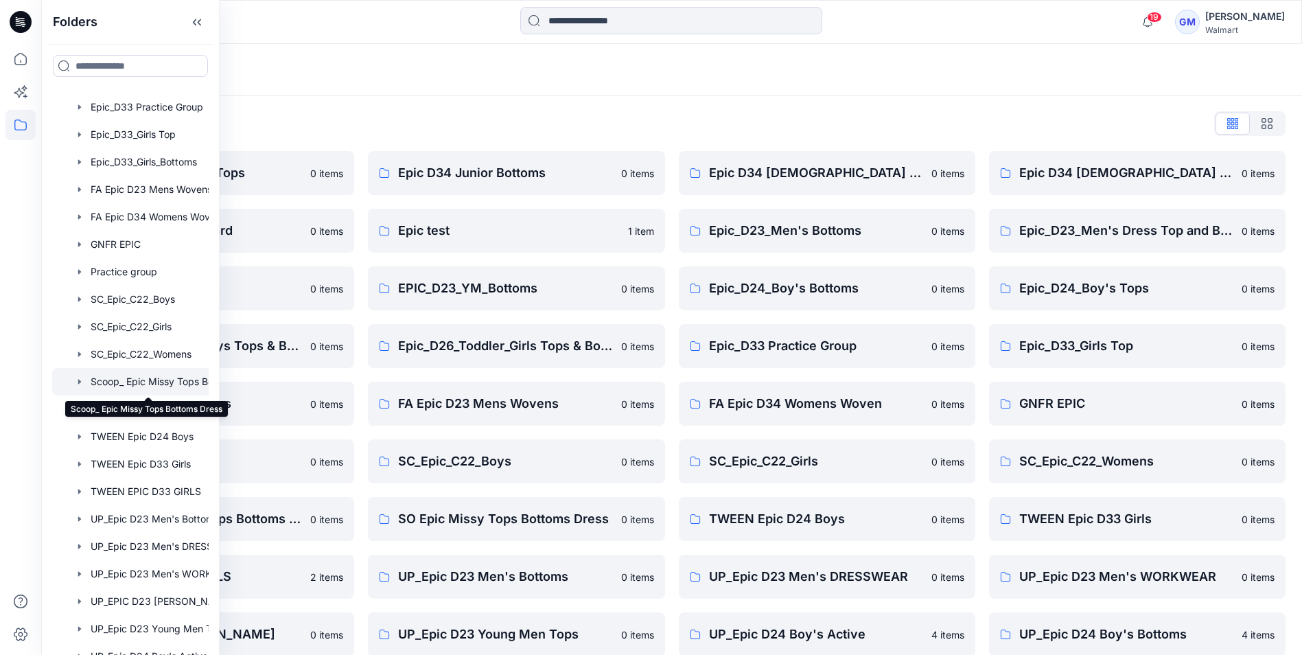
click at [124, 379] on div at bounding box center [148, 381] width 192 height 27
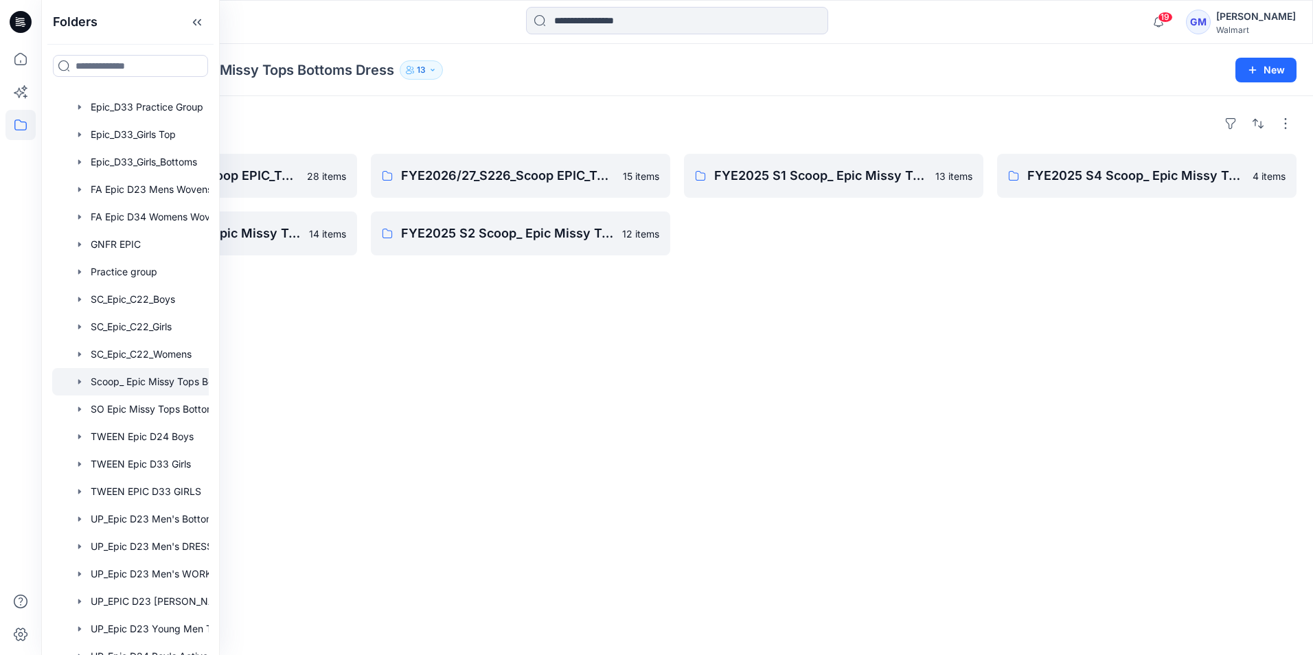
click at [553, 500] on div "Folders FYE2026/27_S126_Scoop EPIC_Top & Bottom 28 items FYE2025 S3 Scoop_ Epic…" at bounding box center [676, 375] width 1271 height 559
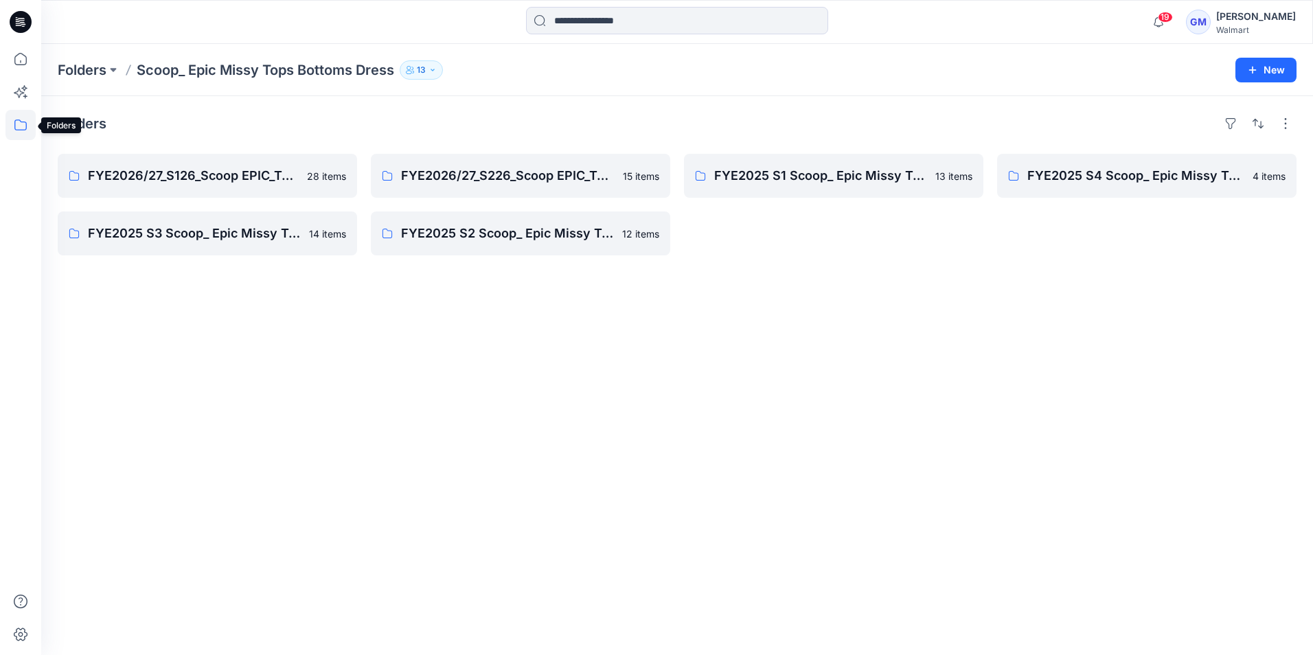
click at [18, 126] on icon at bounding box center [20, 125] width 30 height 30
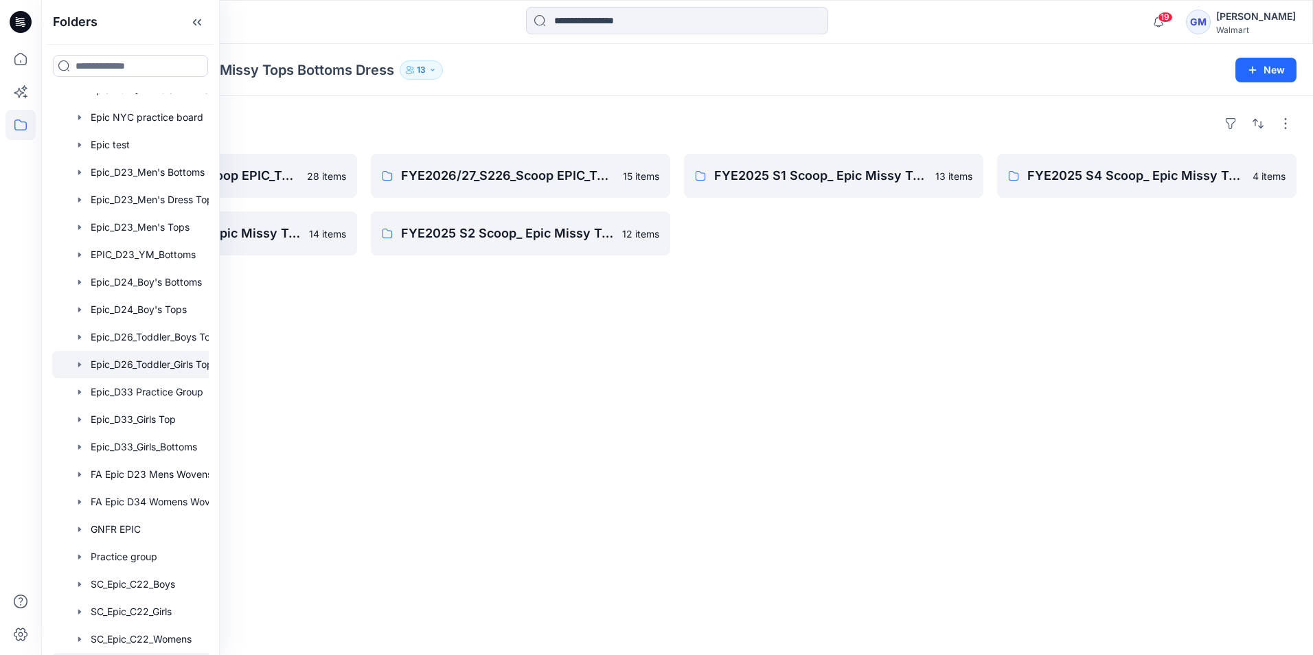
scroll to position [343, 0]
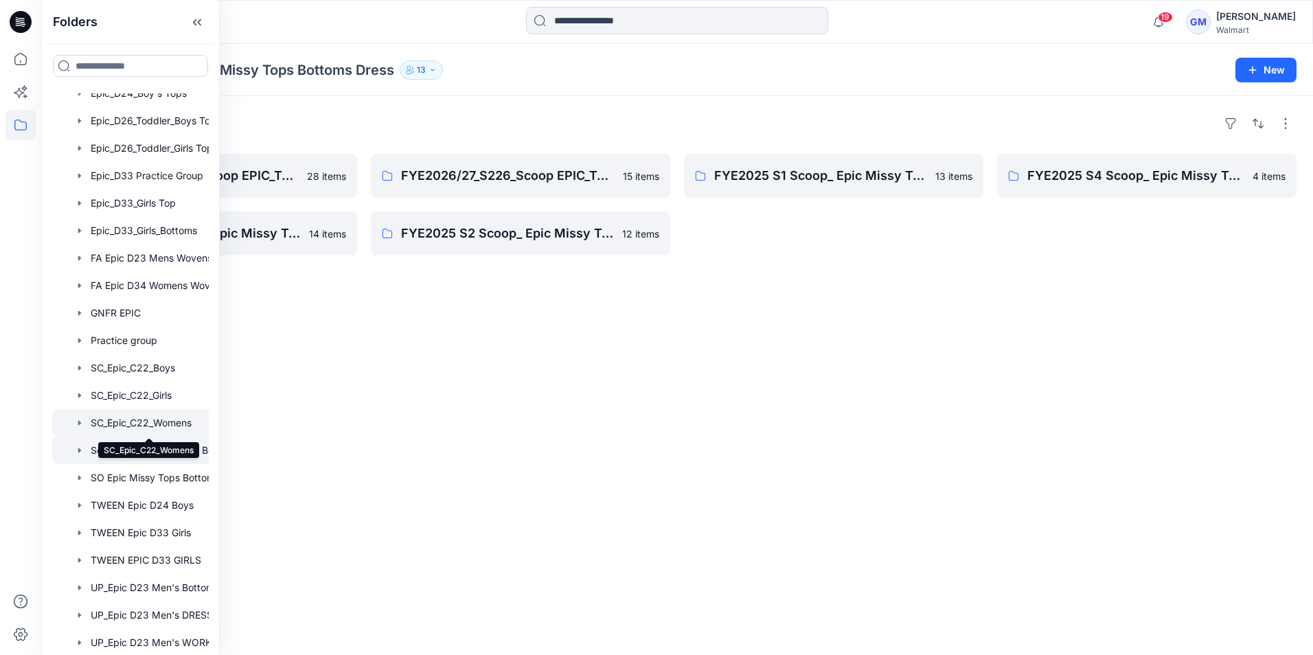
click at [126, 427] on div at bounding box center [148, 422] width 192 height 27
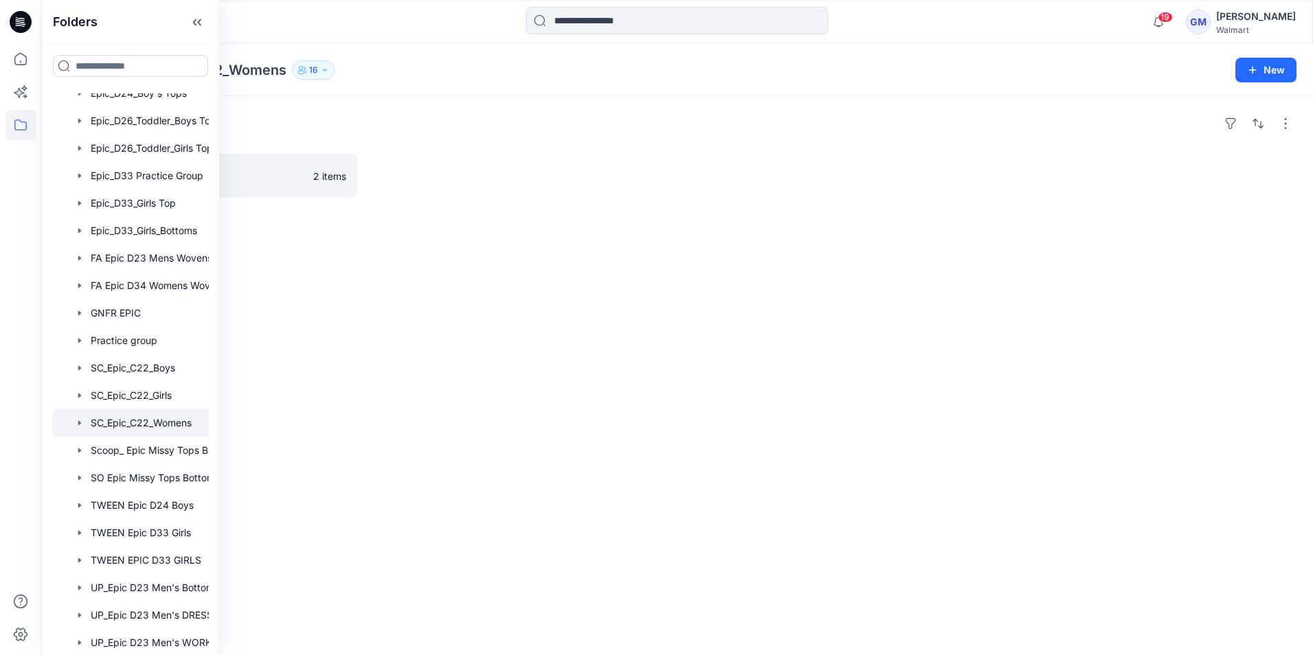
click at [494, 477] on div "Folders SP24 2 items" at bounding box center [676, 375] width 1271 height 559
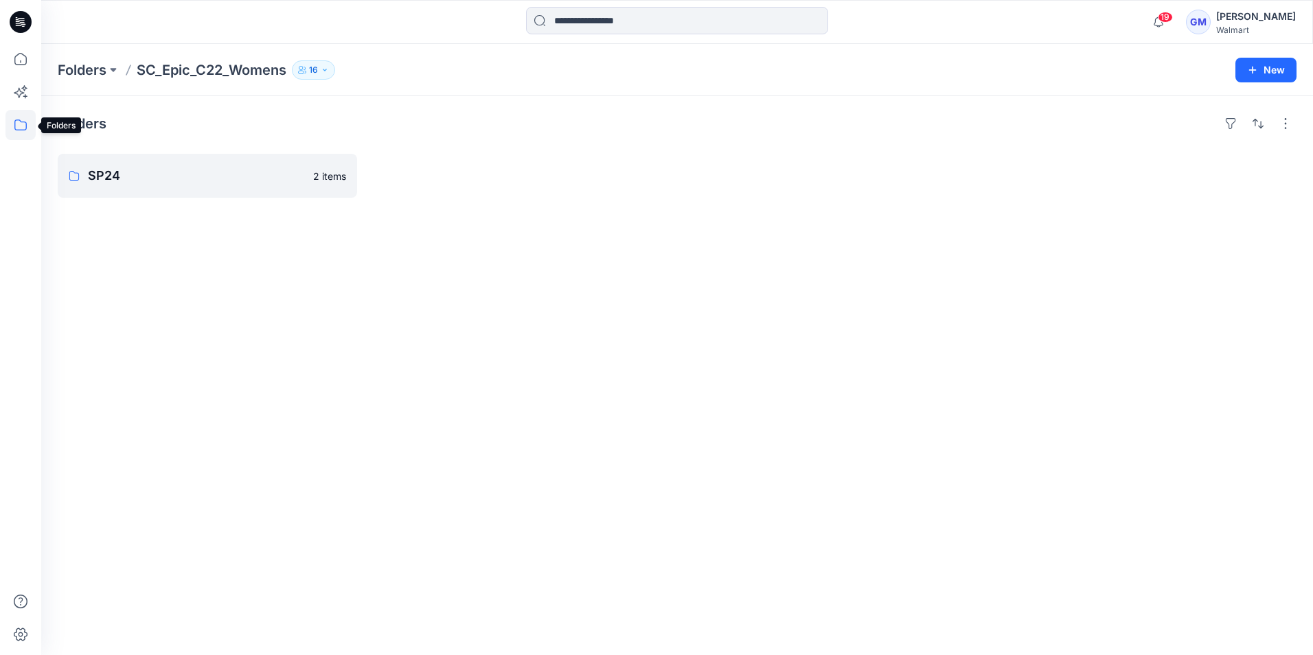
click at [21, 130] on icon at bounding box center [20, 124] width 12 height 11
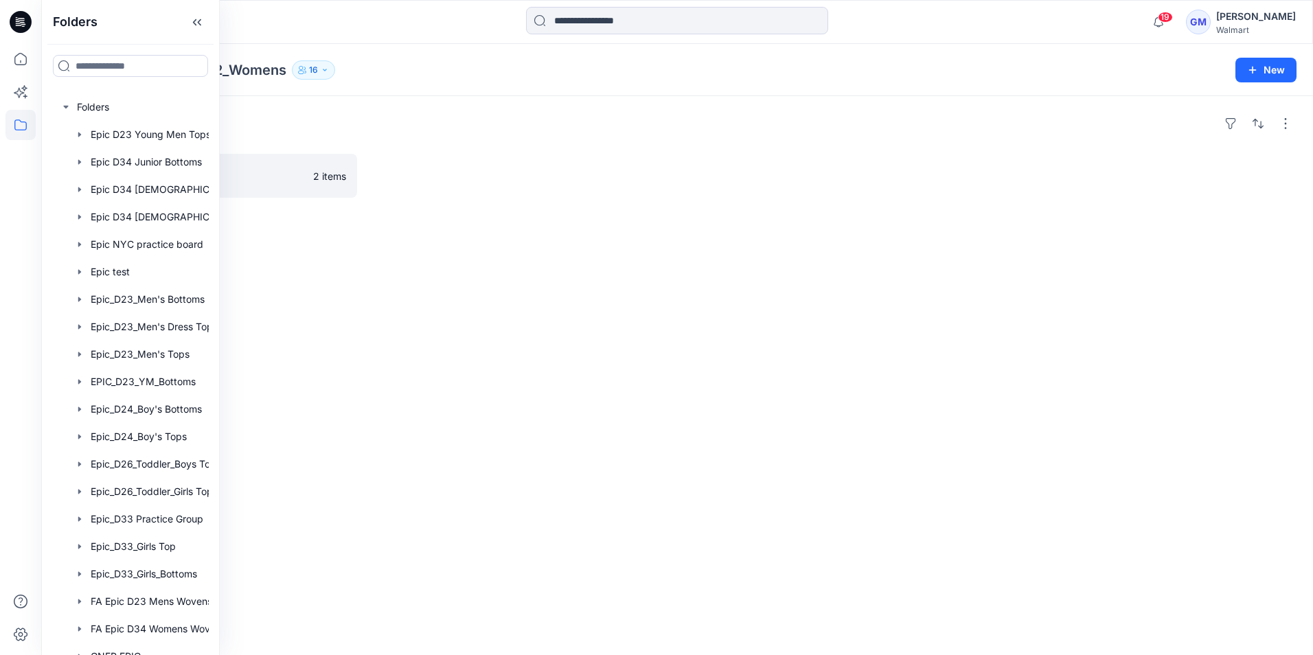
click at [555, 500] on div "Folders SP24 2 items" at bounding box center [676, 375] width 1271 height 559
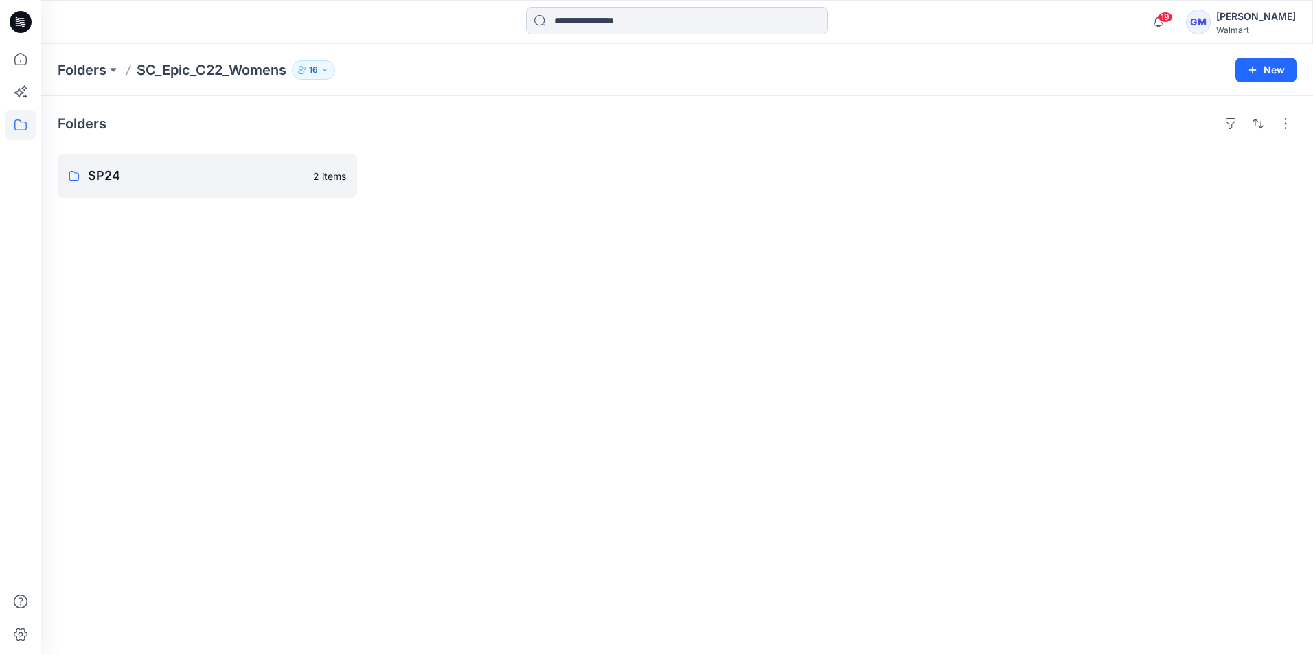
click at [680, 19] on input at bounding box center [677, 20] width 302 height 27
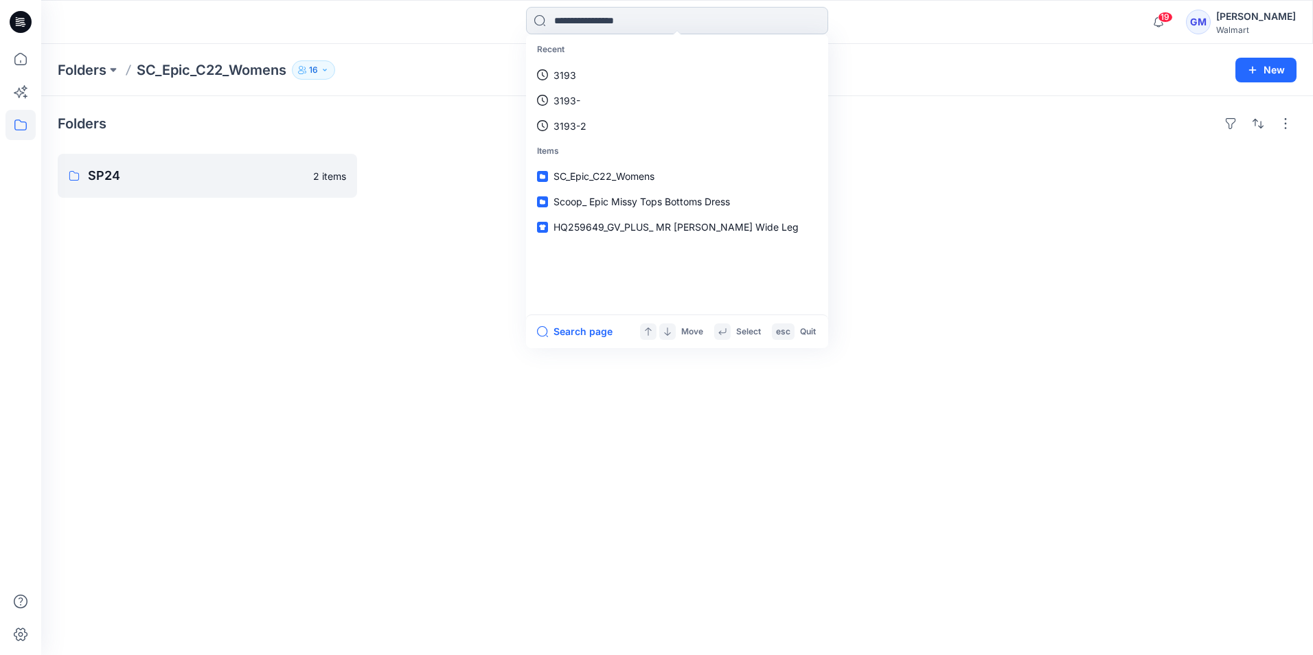
paste input "********"
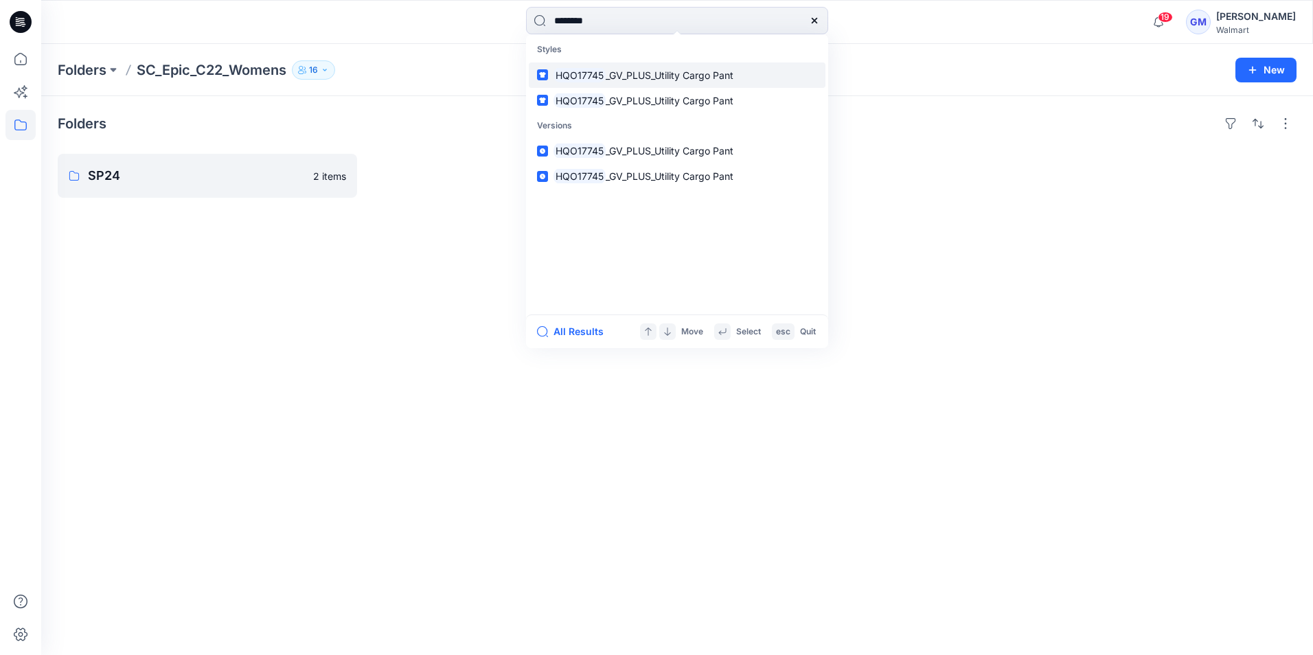
type input "********"
click at [631, 80] on span "_GV_PLUS_Utility Cargo Pant" at bounding box center [669, 75] width 128 height 12
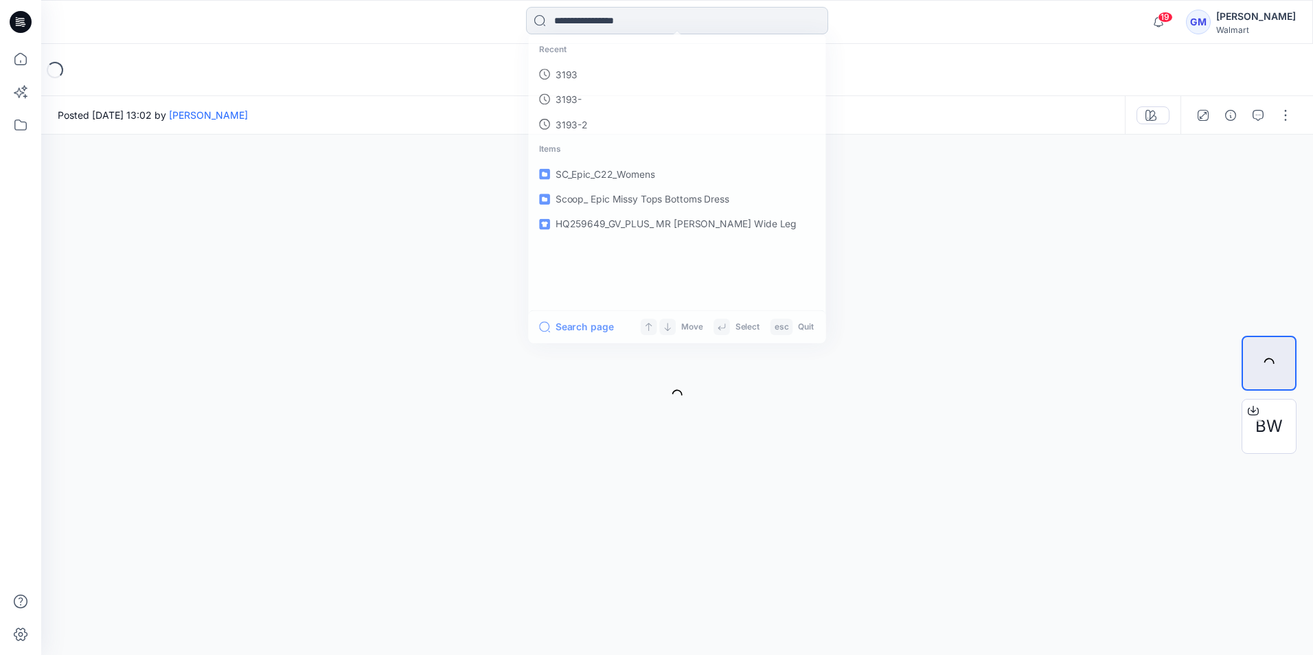
click at [652, 22] on input at bounding box center [677, 20] width 302 height 27
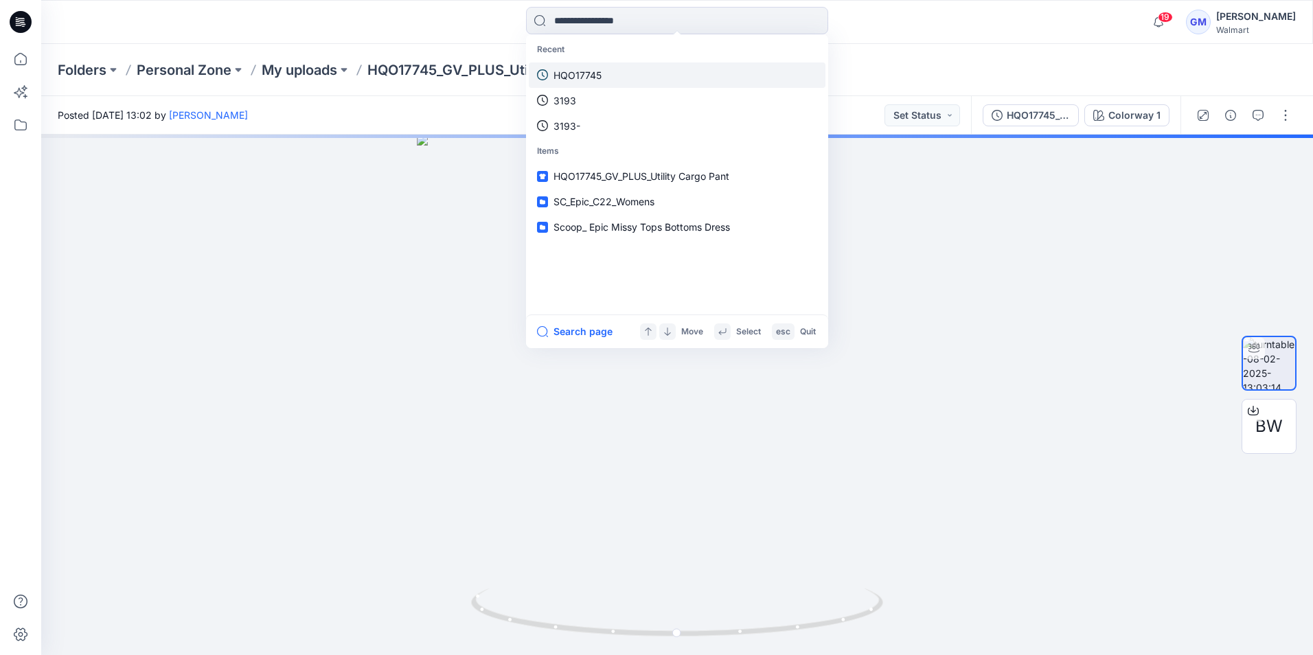
click at [588, 78] on p "HQO17745" at bounding box center [577, 75] width 48 height 14
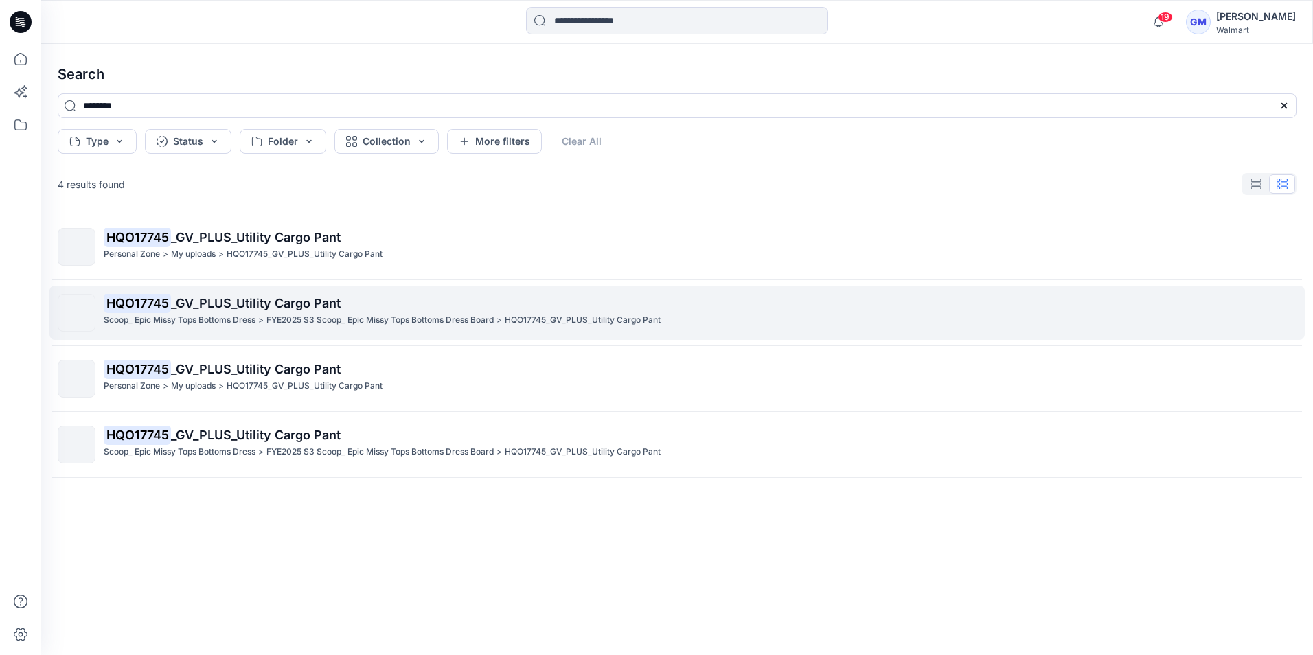
click at [209, 310] on p "HQO17745 _GV_PLUS_Utility Cargo Pant" at bounding box center [700, 303] width 1192 height 19
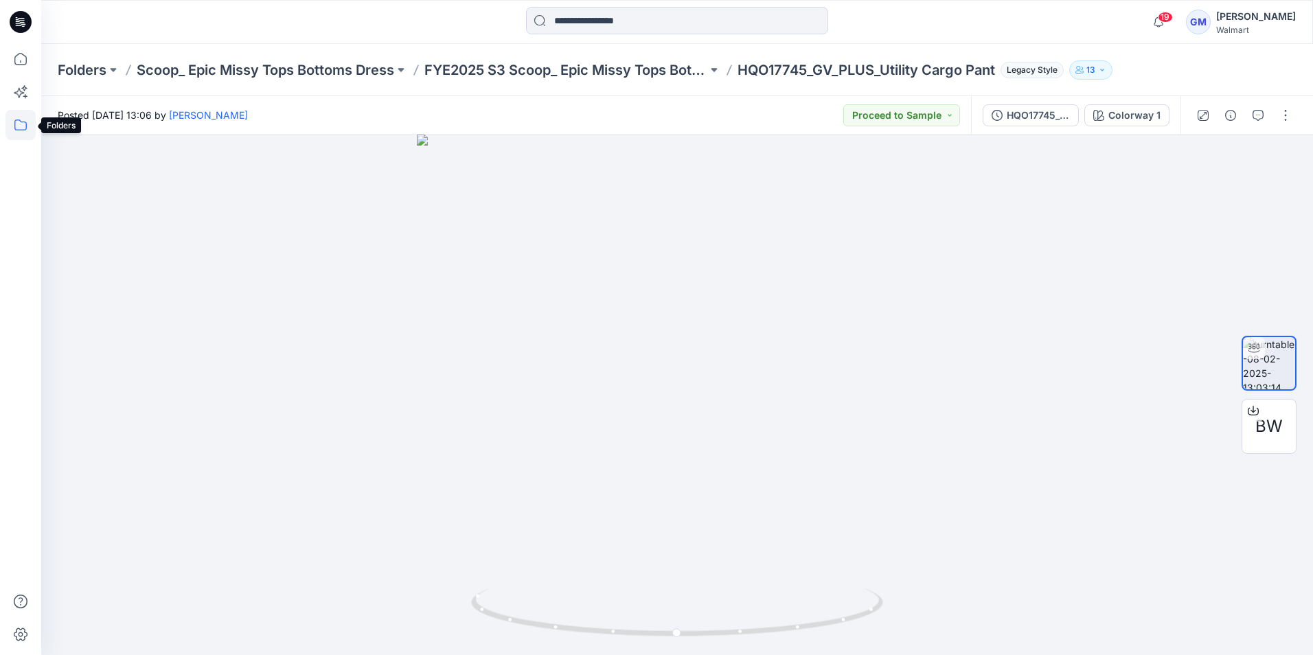
click at [16, 125] on icon at bounding box center [20, 125] width 30 height 30
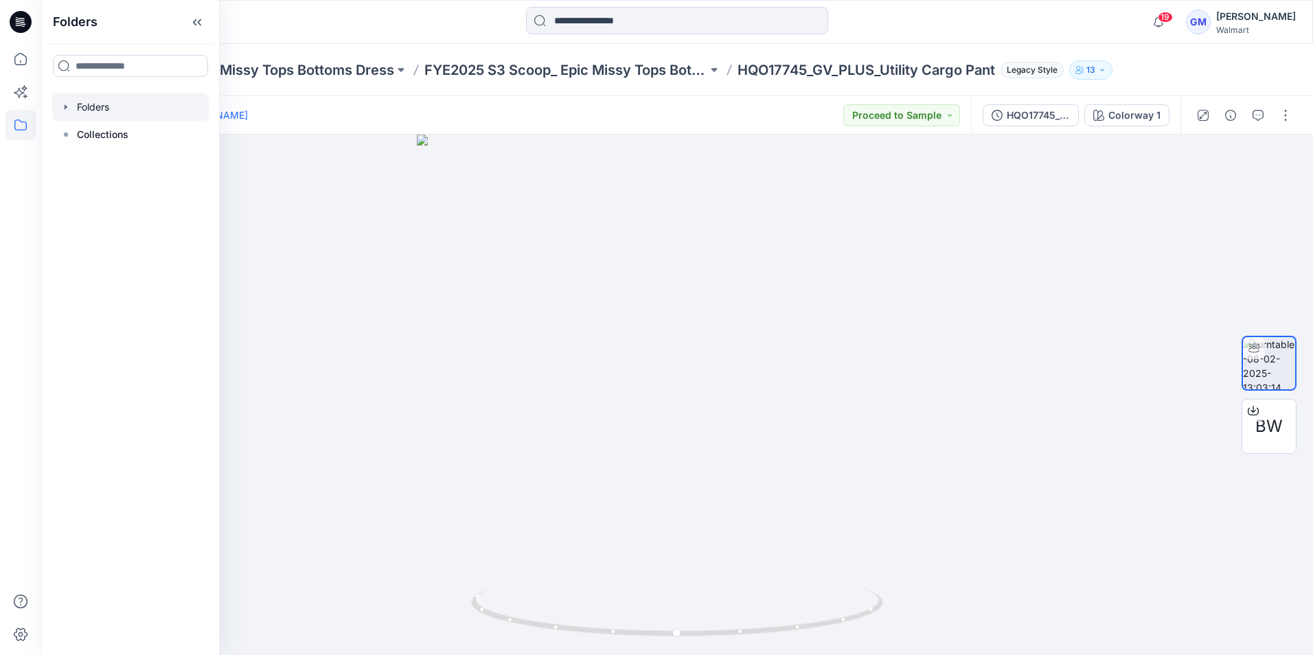
click at [63, 108] on icon "button" at bounding box center [65, 107] width 11 height 11
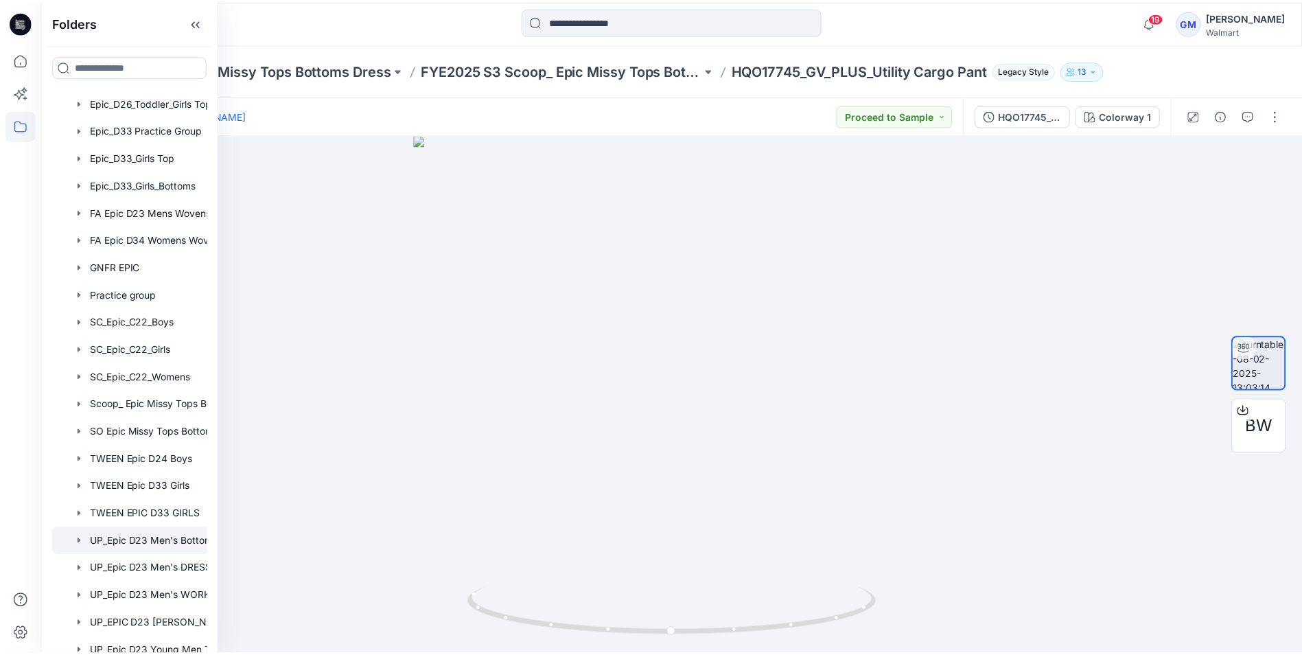
scroll to position [343, 0]
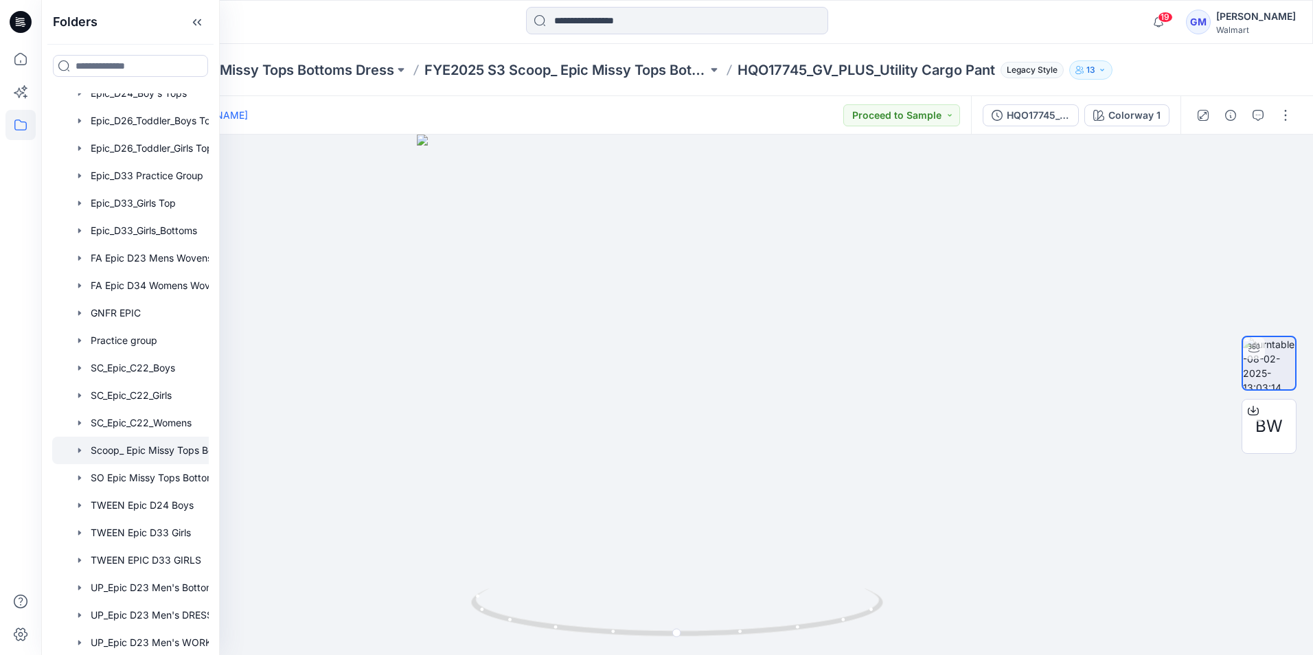
click at [141, 454] on div at bounding box center [148, 450] width 192 height 27
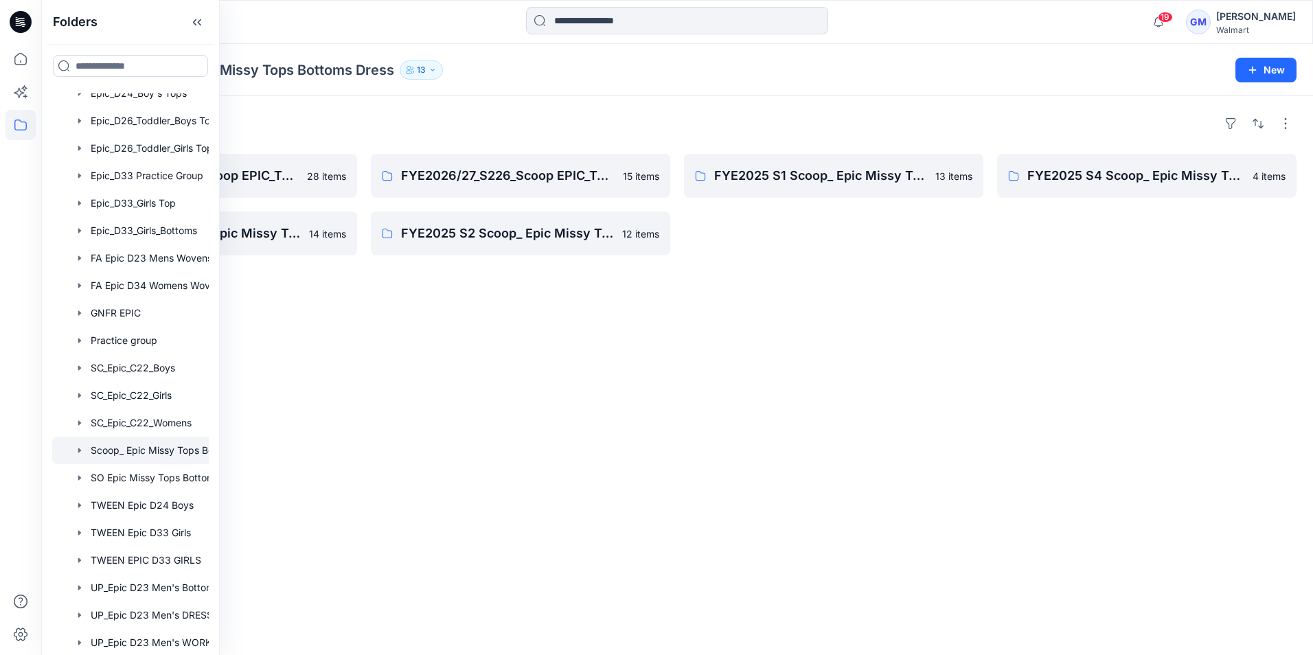
click at [493, 428] on div "Folders FYE2026/27_S126_Scoop EPIC_Top & Bottom 28 items FYE2025 S3 Scoop_ Epic…" at bounding box center [676, 375] width 1271 height 559
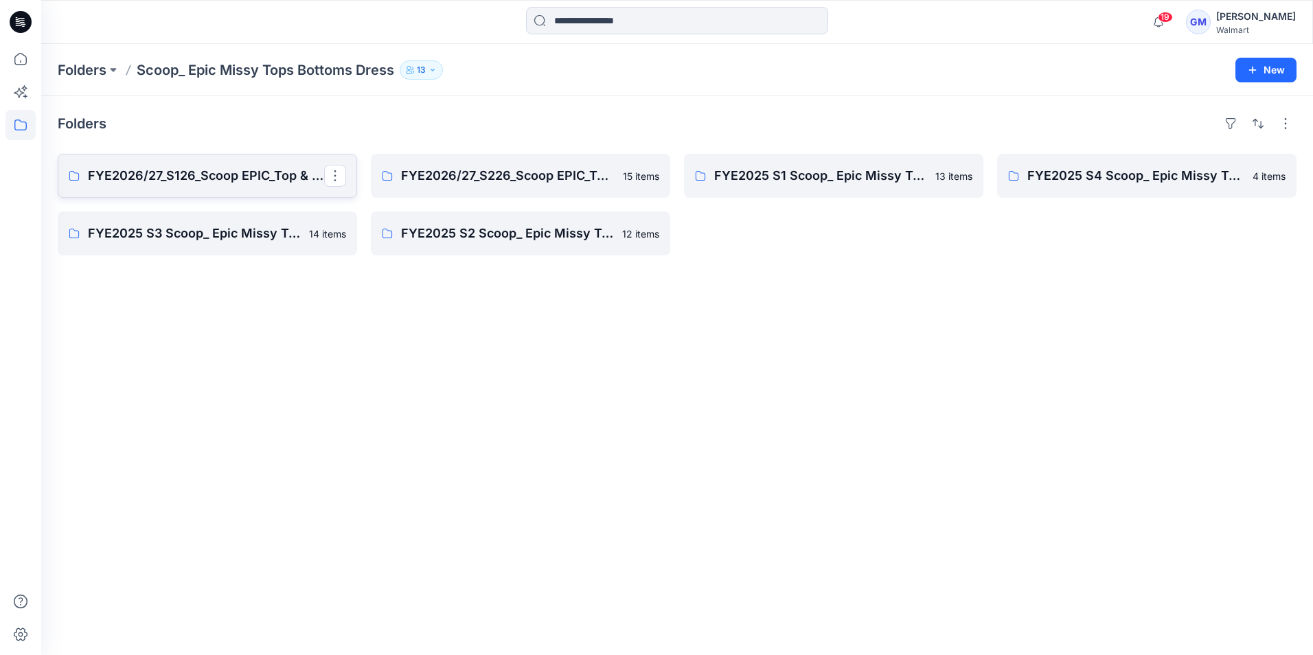
click at [143, 170] on p "FYE2026/27_S126_Scoop EPIC_Top & Bottom" at bounding box center [206, 175] width 236 height 19
click at [492, 170] on p "FYE2026/27_S226_Scoop EPIC_Top & Bottom" at bounding box center [519, 175] width 236 height 19
click at [200, 178] on p "FYE2026/27_S126_Scoop EPIC_Top & Bottom" at bounding box center [206, 175] width 236 height 19
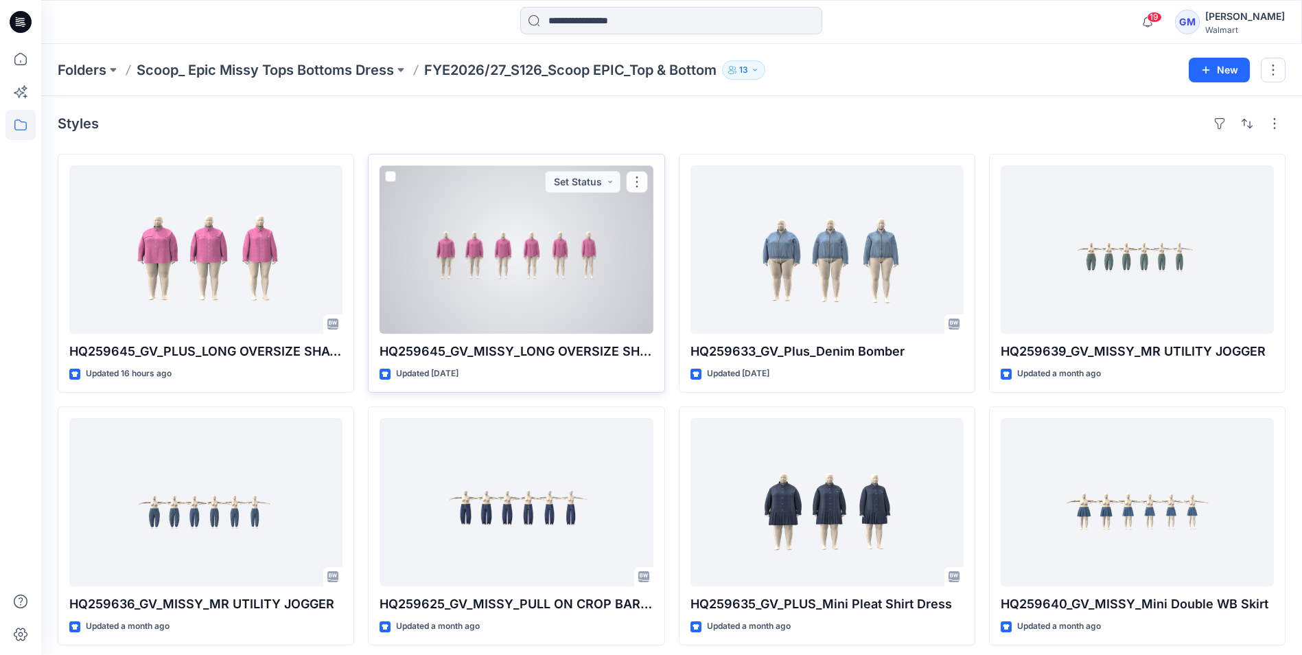
click at [513, 280] on div at bounding box center [516, 249] width 273 height 168
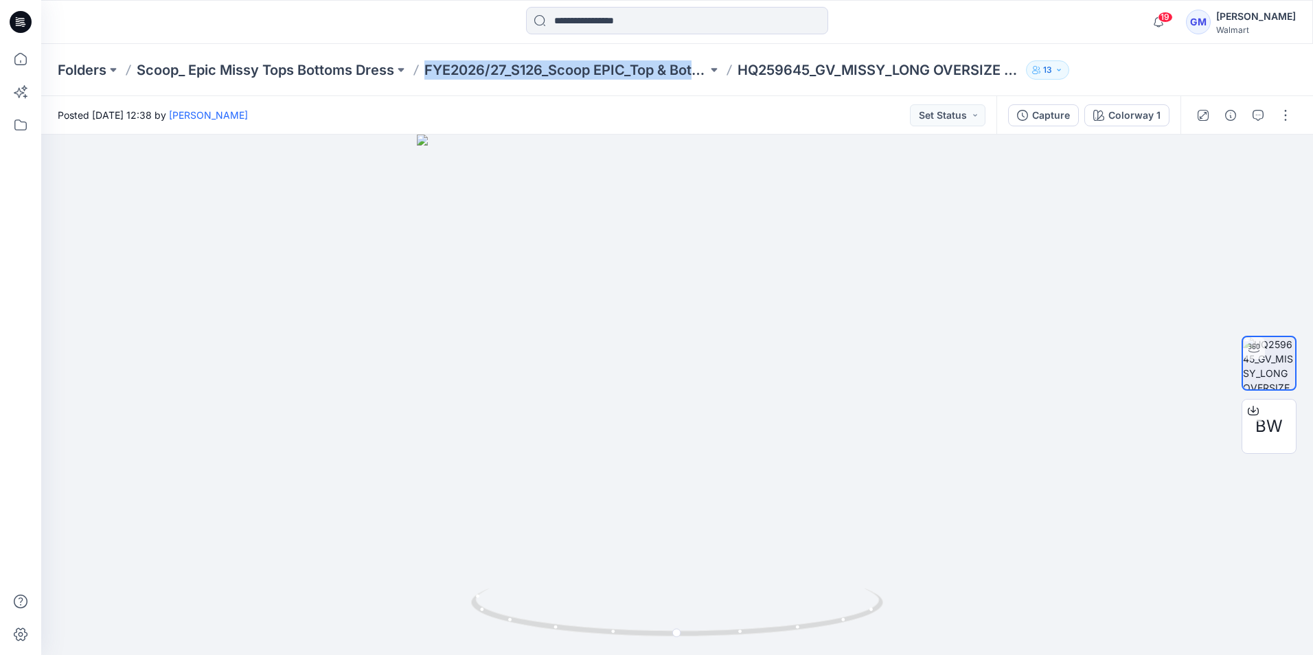
drag, startPoint x: 426, startPoint y: 78, endPoint x: 709, endPoint y: 86, distance: 283.6
click at [709, 86] on div "Folders Scoop_ Epic Missy Tops Bottoms Dress FYE2026/27_S126_Scoop EPIC_Top & B…" at bounding box center [676, 70] width 1271 height 52
copy p "FYE2026/27_S126_Scoop EPIC_Top & [PERSON_NAME]"
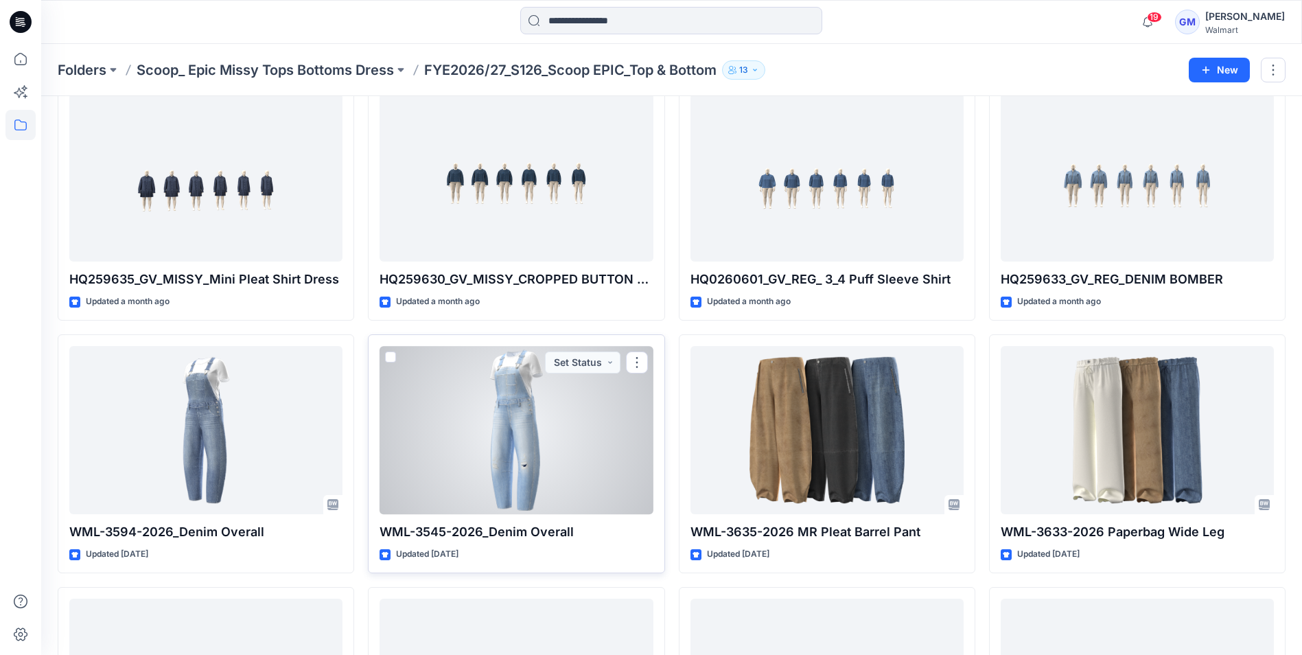
scroll to position [378, 0]
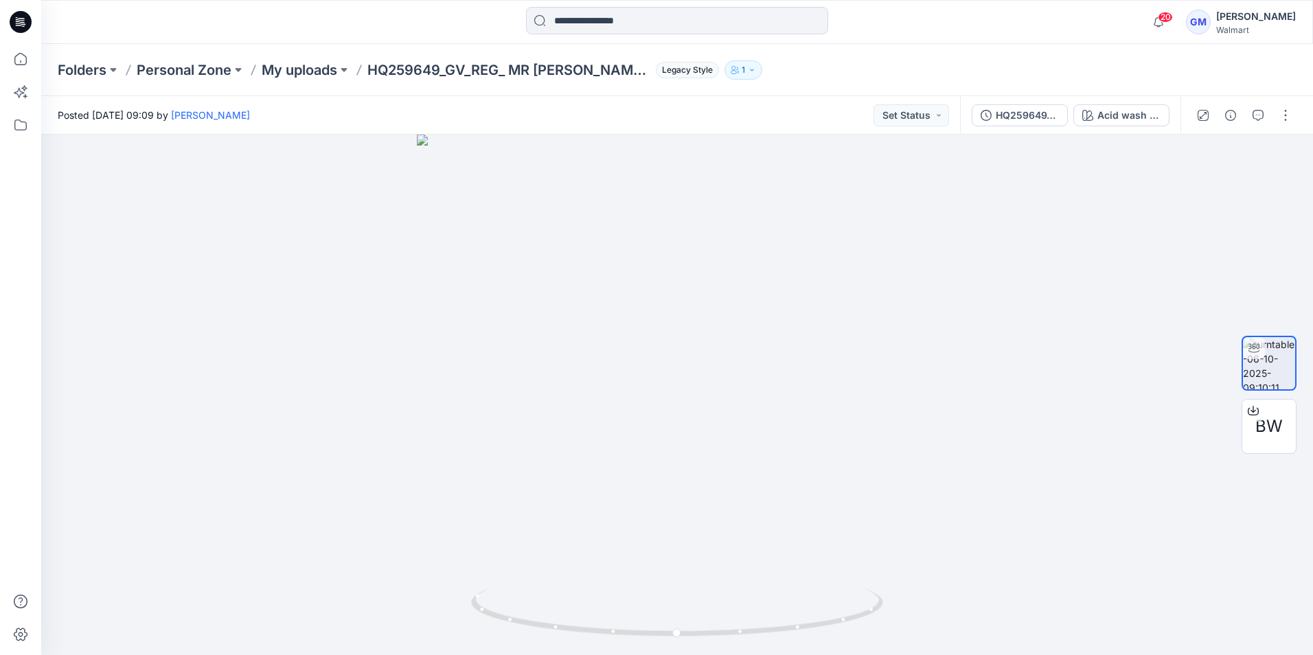
click at [16, 13] on icon at bounding box center [21, 22] width 22 height 22
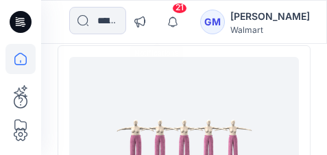
scroll to position [618, 0]
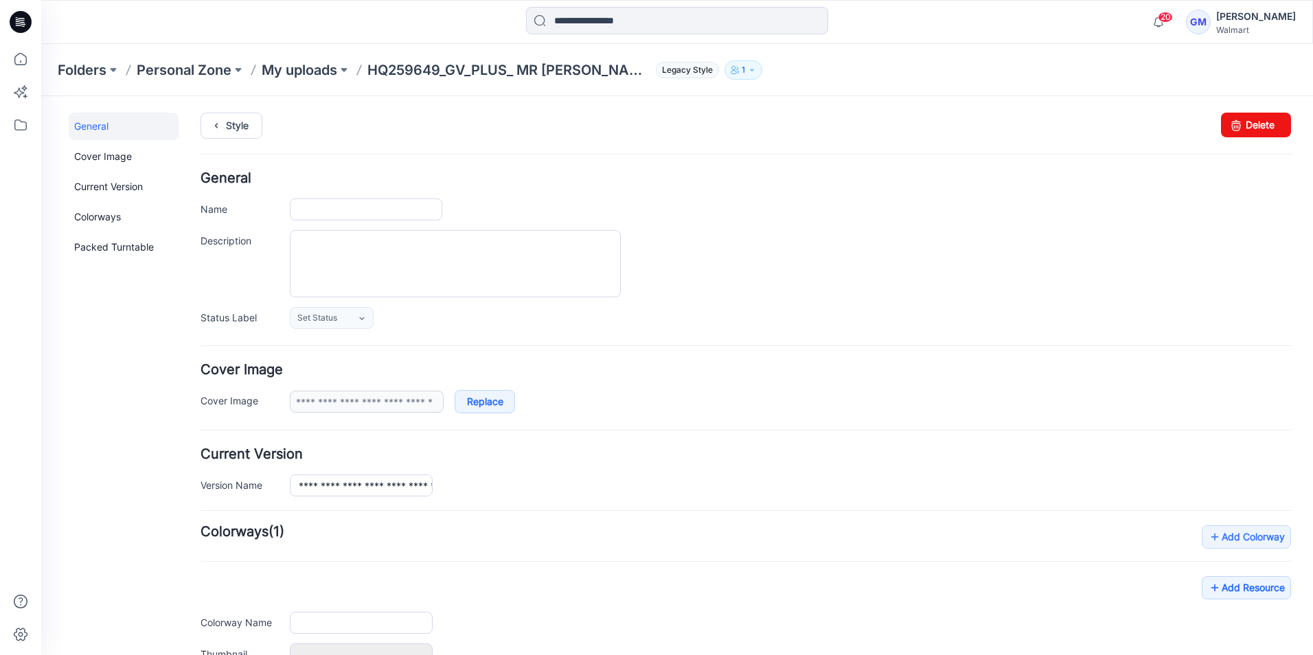
type input "**********"
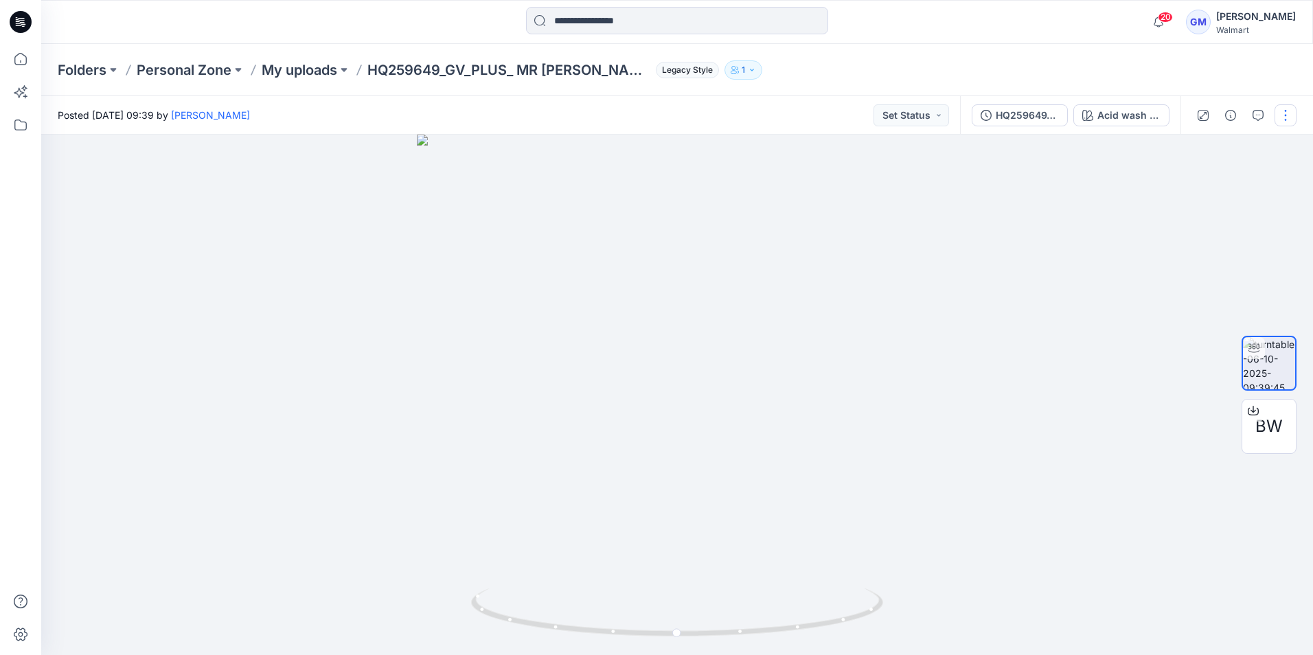
click at [1286, 122] on button "button" at bounding box center [1285, 115] width 22 height 22
click at [1234, 220] on p "Duplicate to..." at bounding box center [1220, 223] width 62 height 14
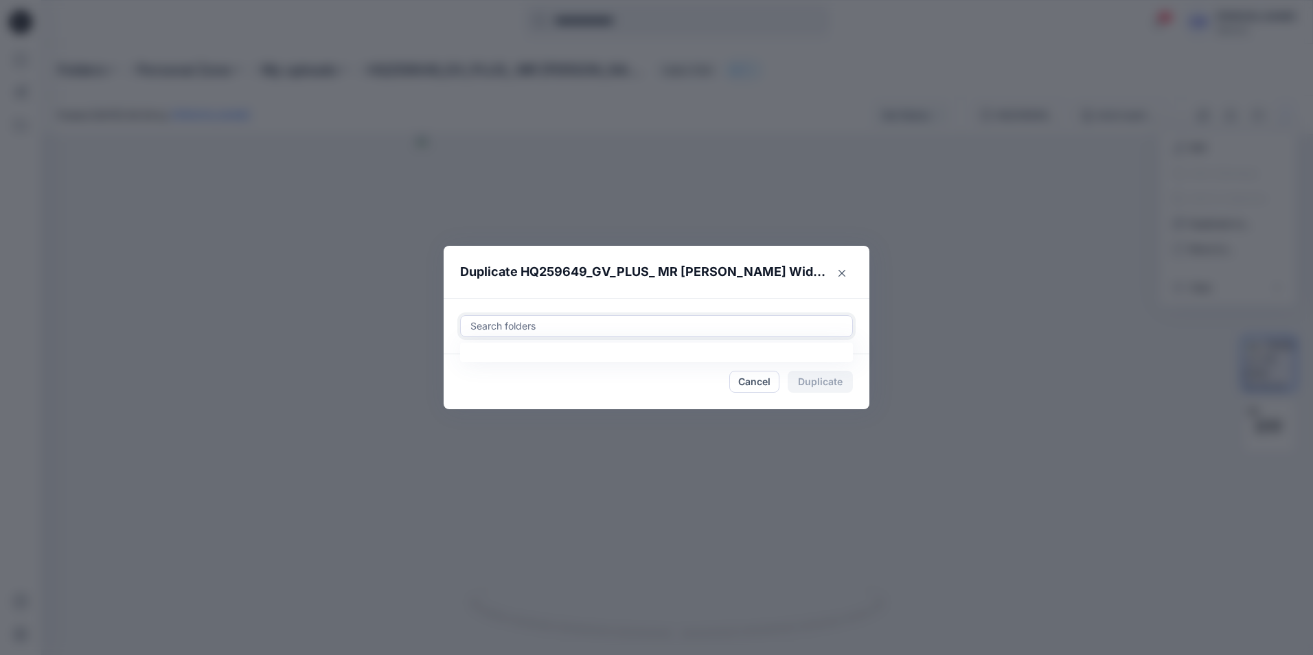
click at [581, 327] on div at bounding box center [656, 326] width 375 height 16
paste input "**********"
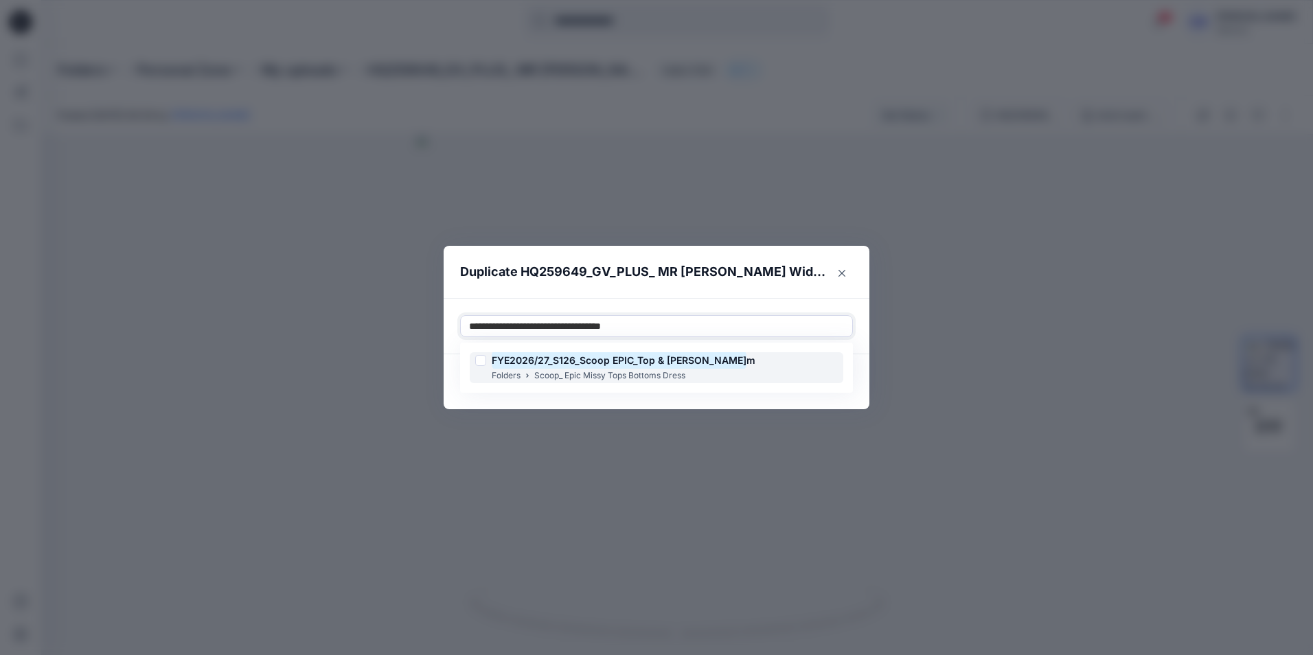
click at [483, 367] on div "FYE2026/27_S126_Scoop EPIC_Top & [PERSON_NAME] m" at bounding box center [615, 360] width 280 height 16
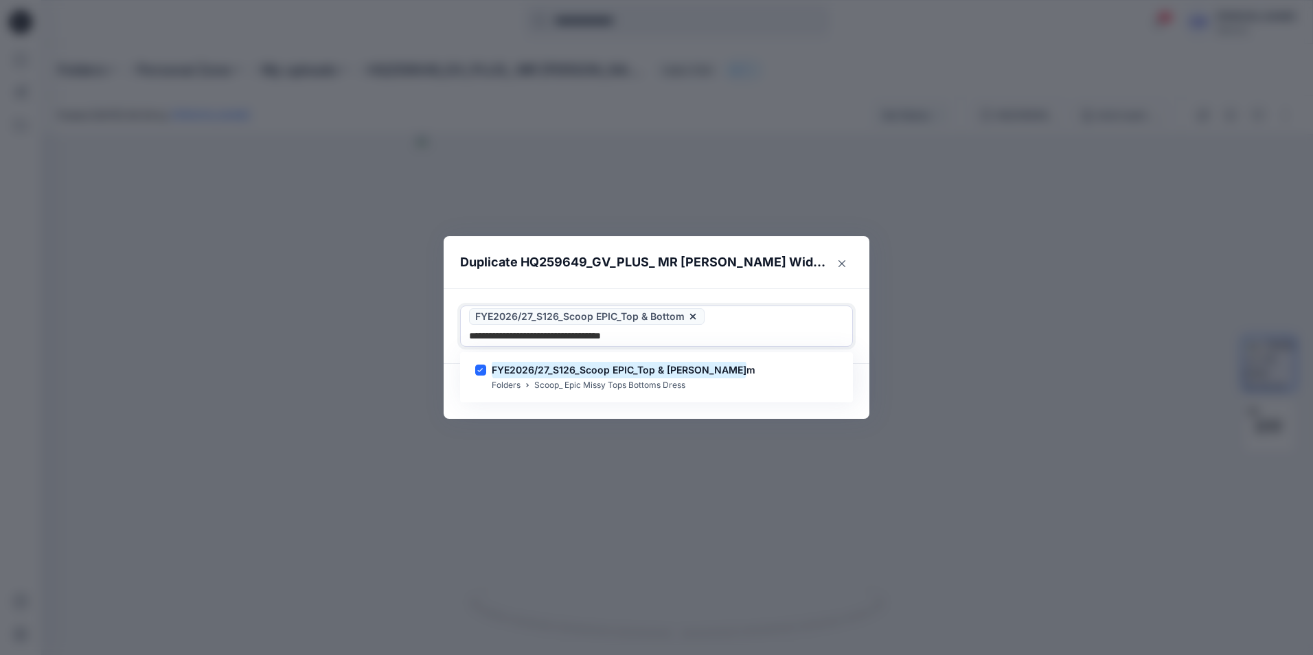
type input "**********"
click at [463, 408] on footer "Cancel Duplicate" at bounding box center [656, 391] width 426 height 55
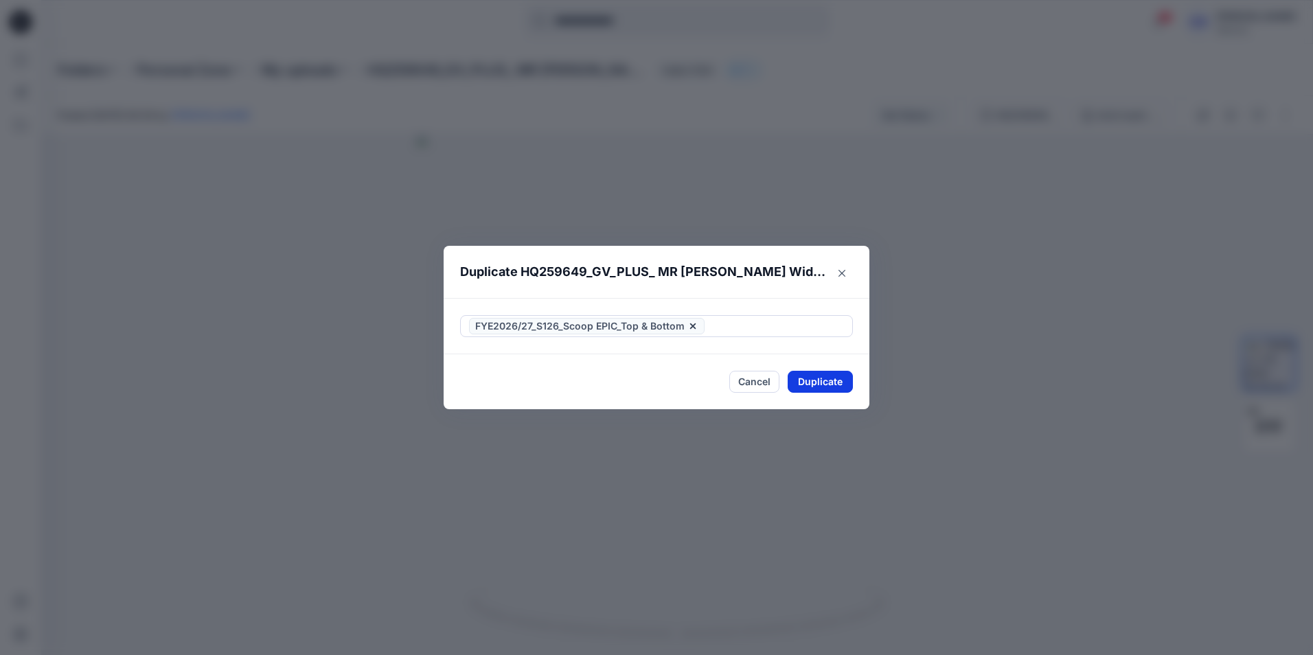
click at [837, 382] on button "Duplicate" at bounding box center [819, 382] width 65 height 22
click at [843, 381] on button "Close" at bounding box center [830, 382] width 45 height 22
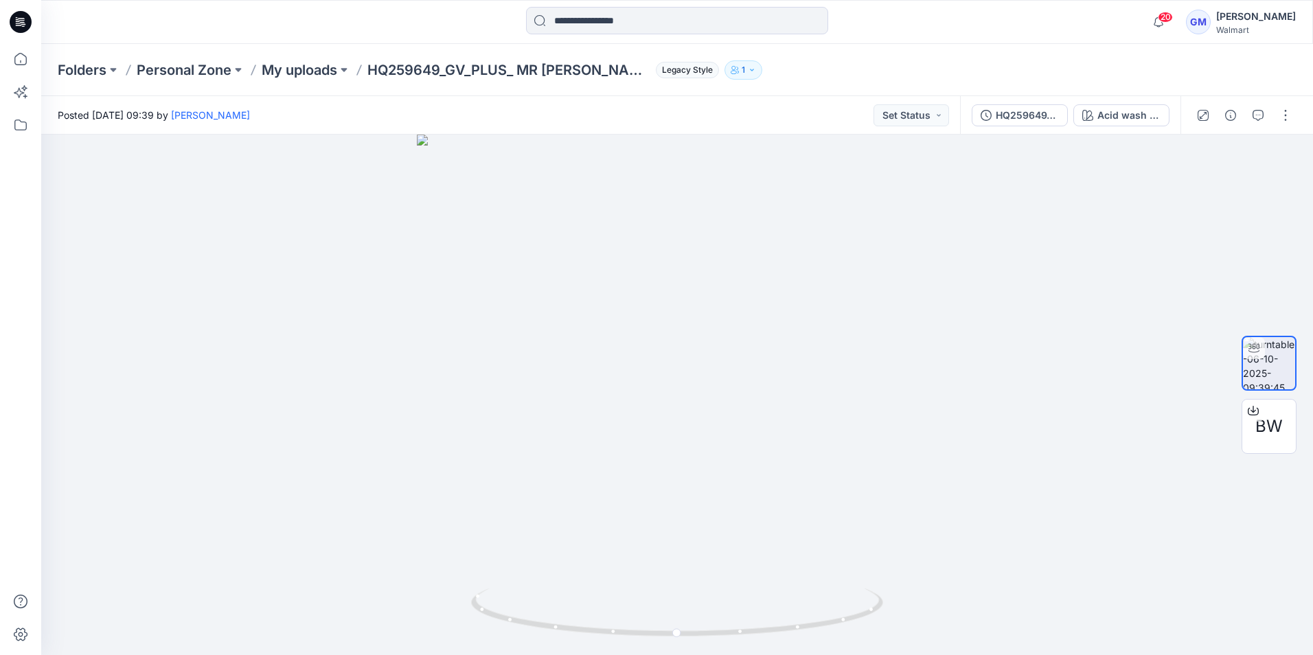
click at [24, 19] on icon at bounding box center [21, 18] width 7 height 1
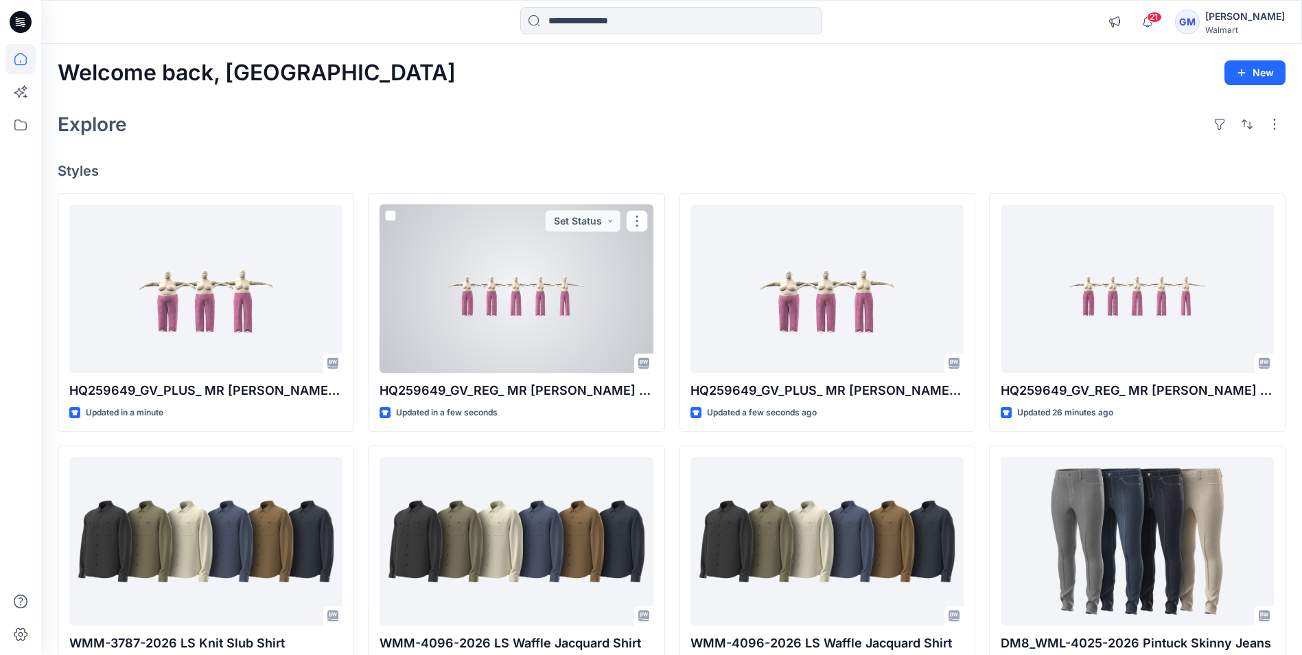
click at [493, 312] on div at bounding box center [516, 289] width 273 height 168
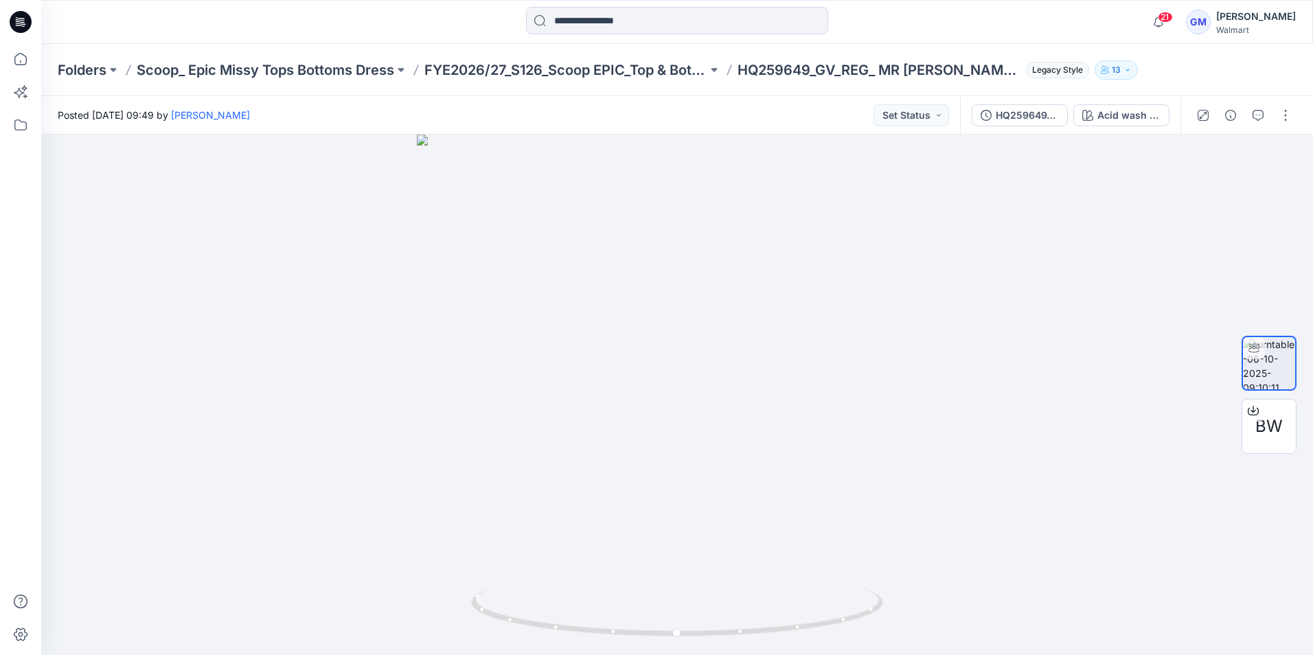
click at [20, 23] on icon at bounding box center [21, 22] width 22 height 22
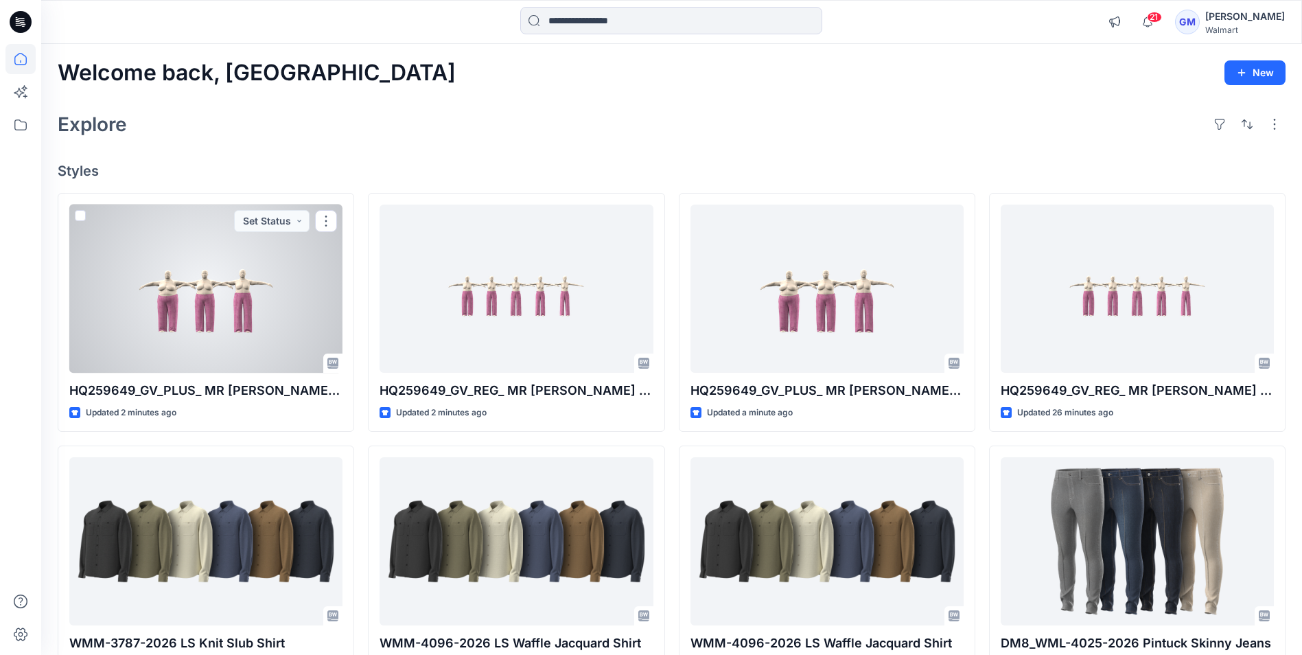
click at [277, 314] on div at bounding box center [205, 289] width 273 height 168
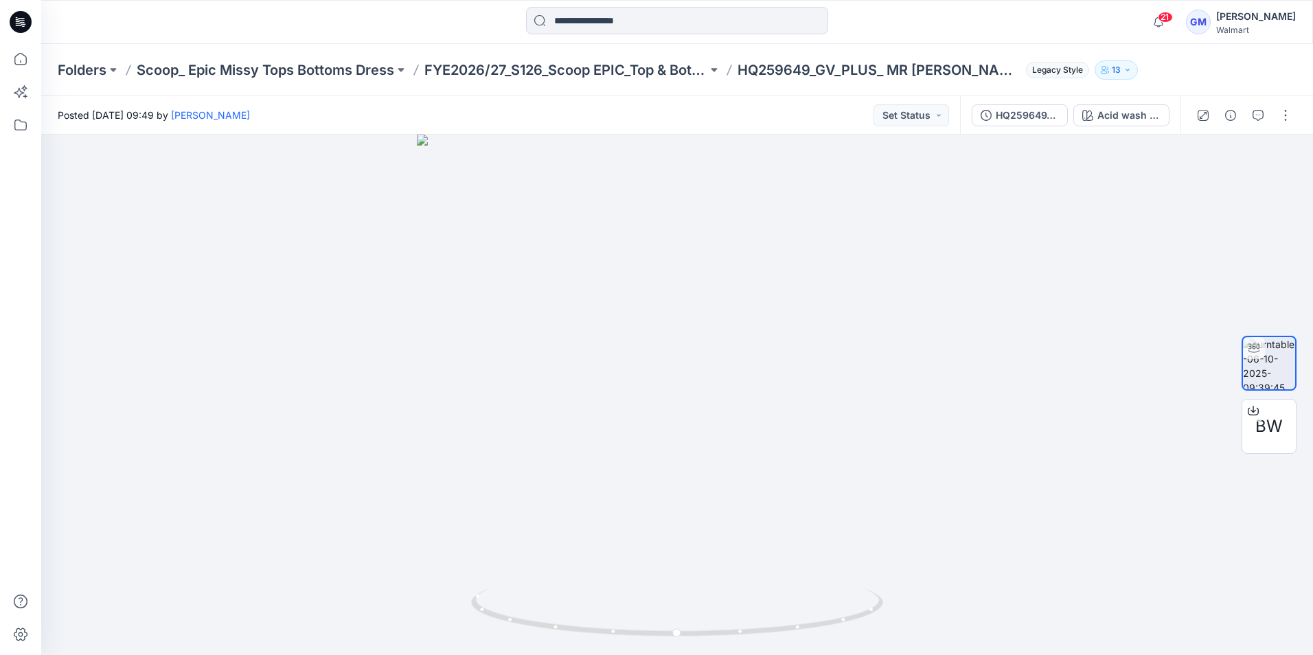
click at [28, 22] on icon at bounding box center [21, 22] width 22 height 22
